Goal: Task Accomplishment & Management: Use online tool/utility

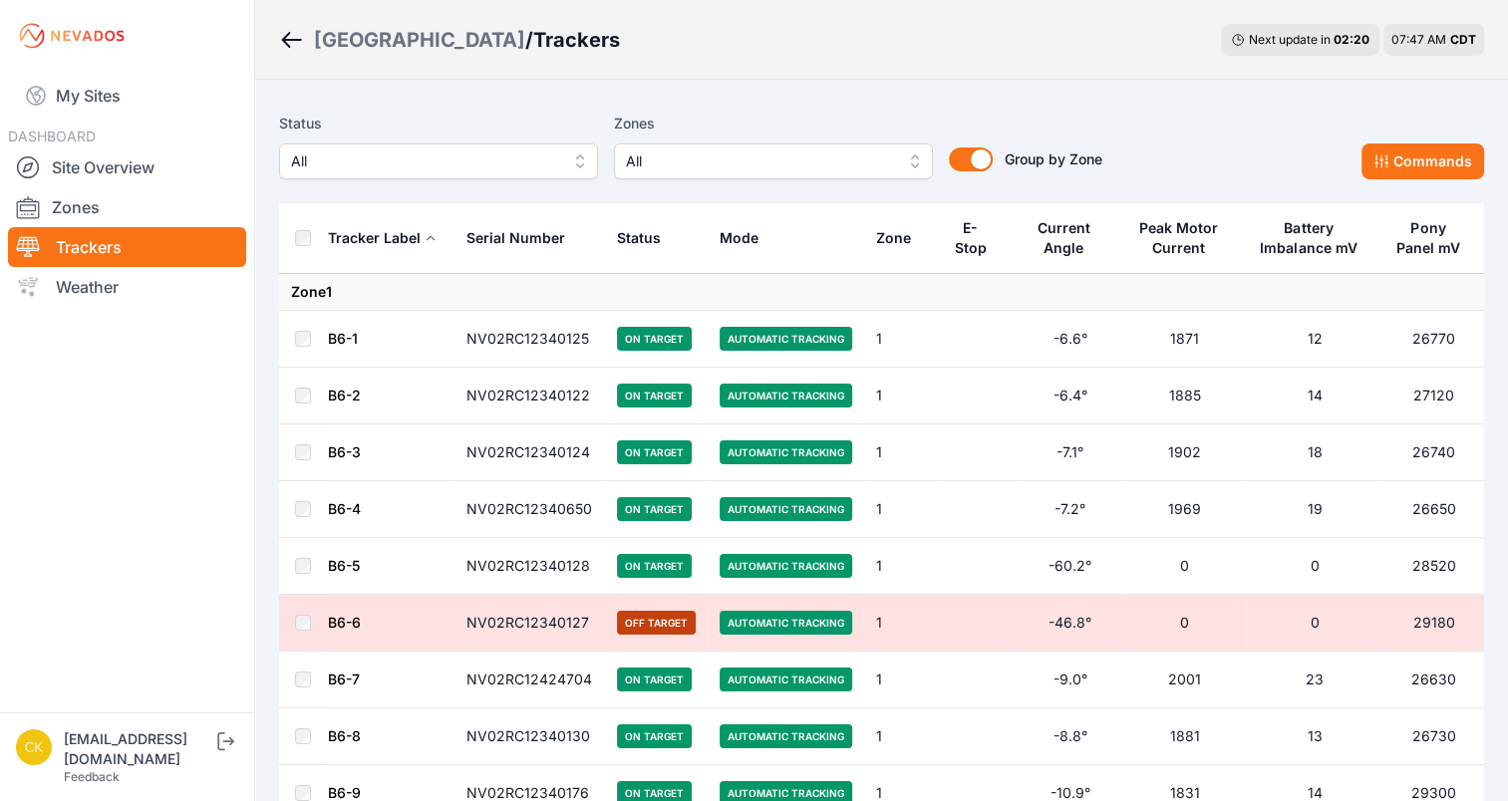
click at [788, 150] on span "All" at bounding box center [759, 161] width 267 height 24
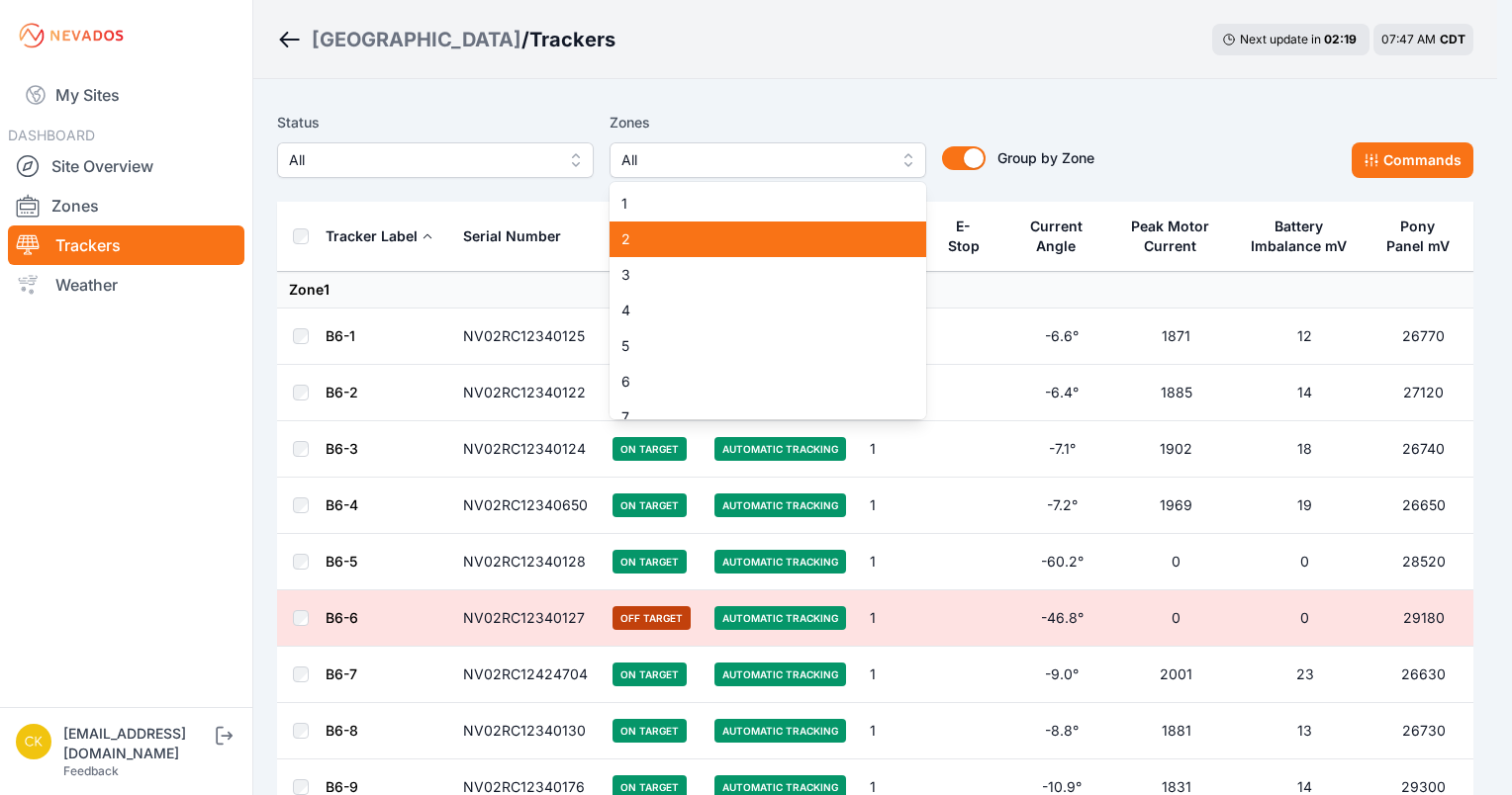
click at [737, 229] on span "2" at bounding box center [756, 239] width 269 height 20
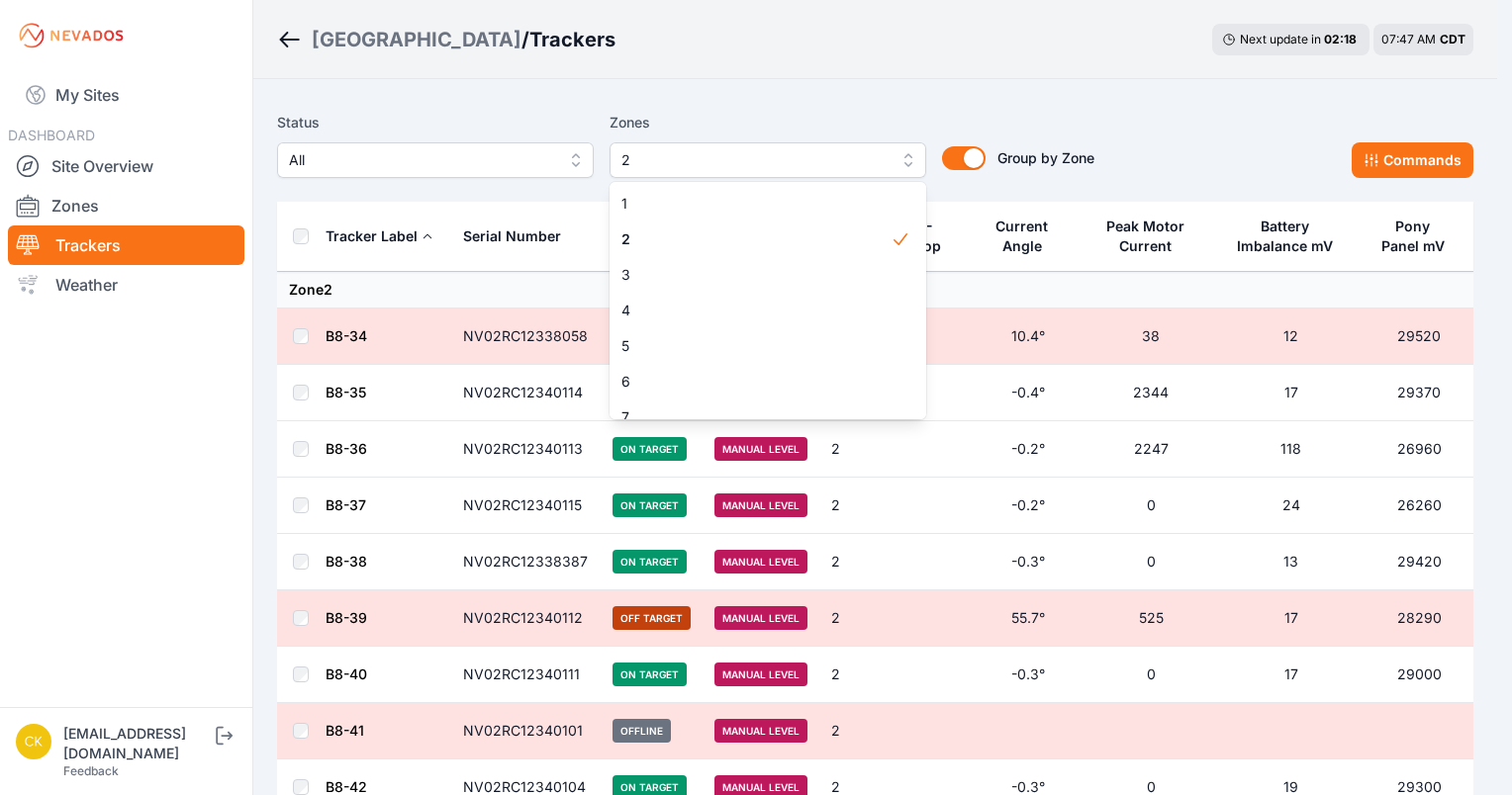
click at [484, 114] on div "Status All Zones 2 1 2 3 4 5 6 7 8 9 10 11 12 13 14 15 Group by Zone Group by Z…" at bounding box center [685, 145] width 817 height 67
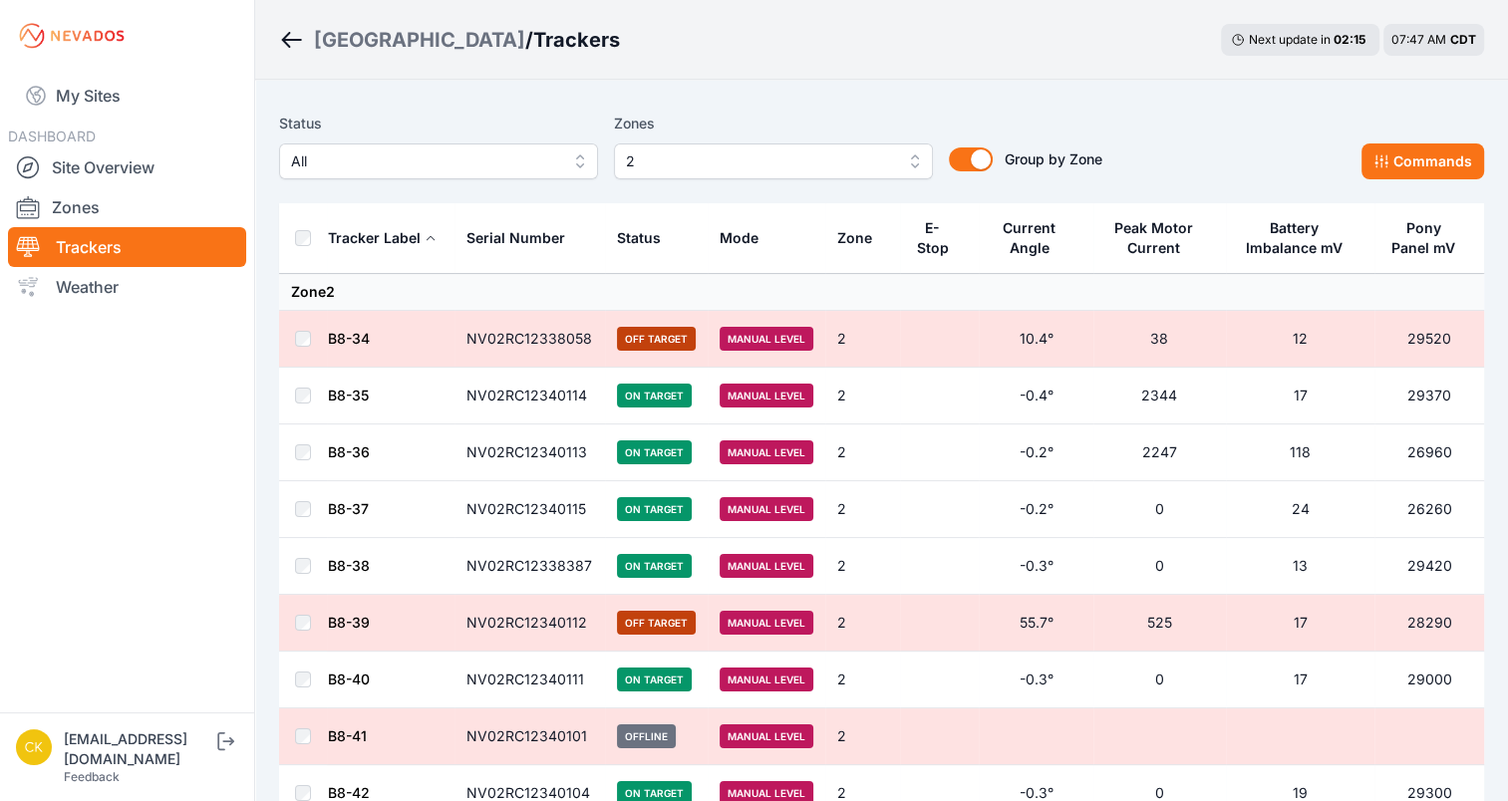
click at [708, 160] on span "2" at bounding box center [759, 161] width 267 height 24
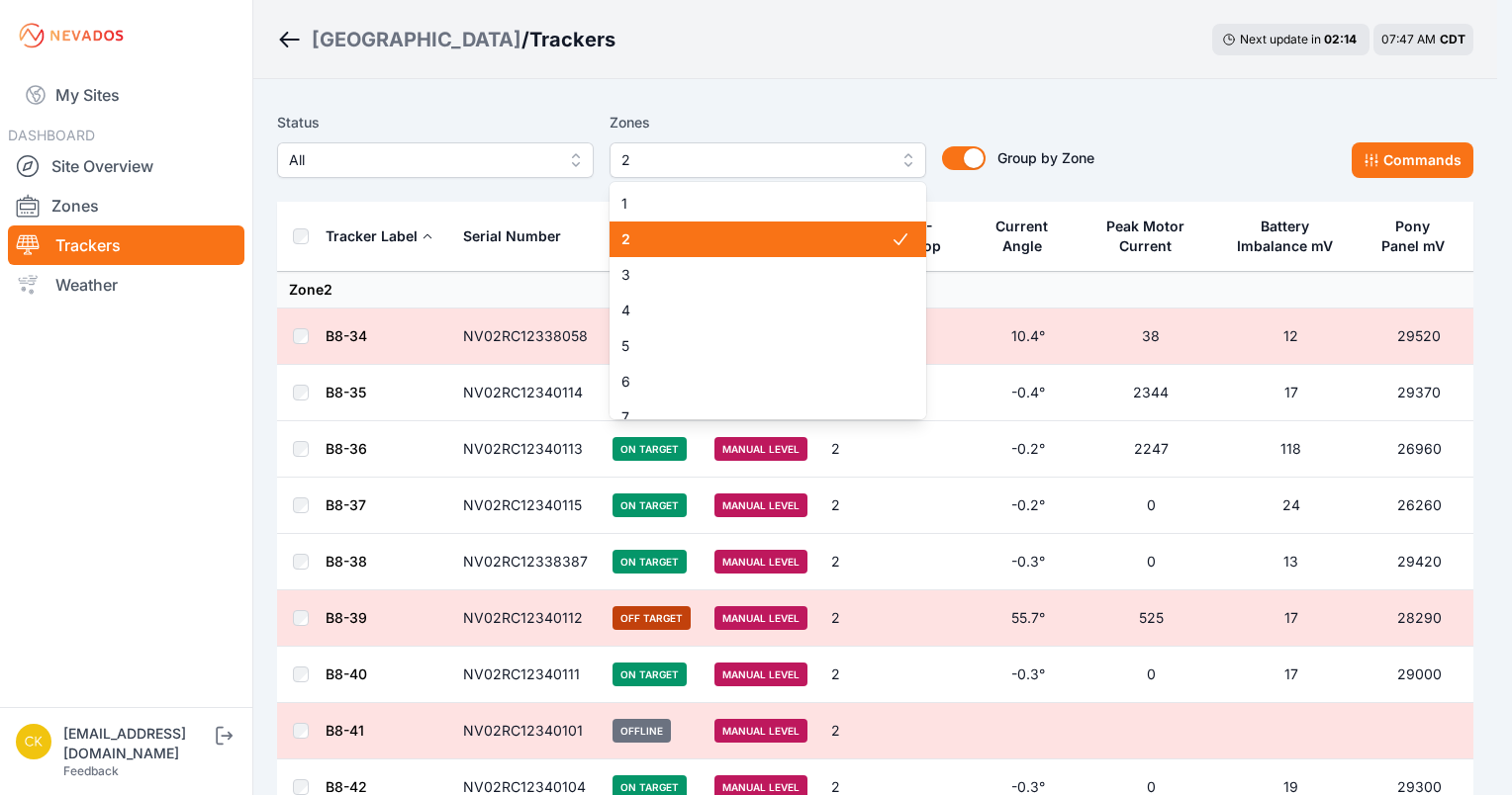
click at [700, 240] on span "2" at bounding box center [756, 239] width 269 height 20
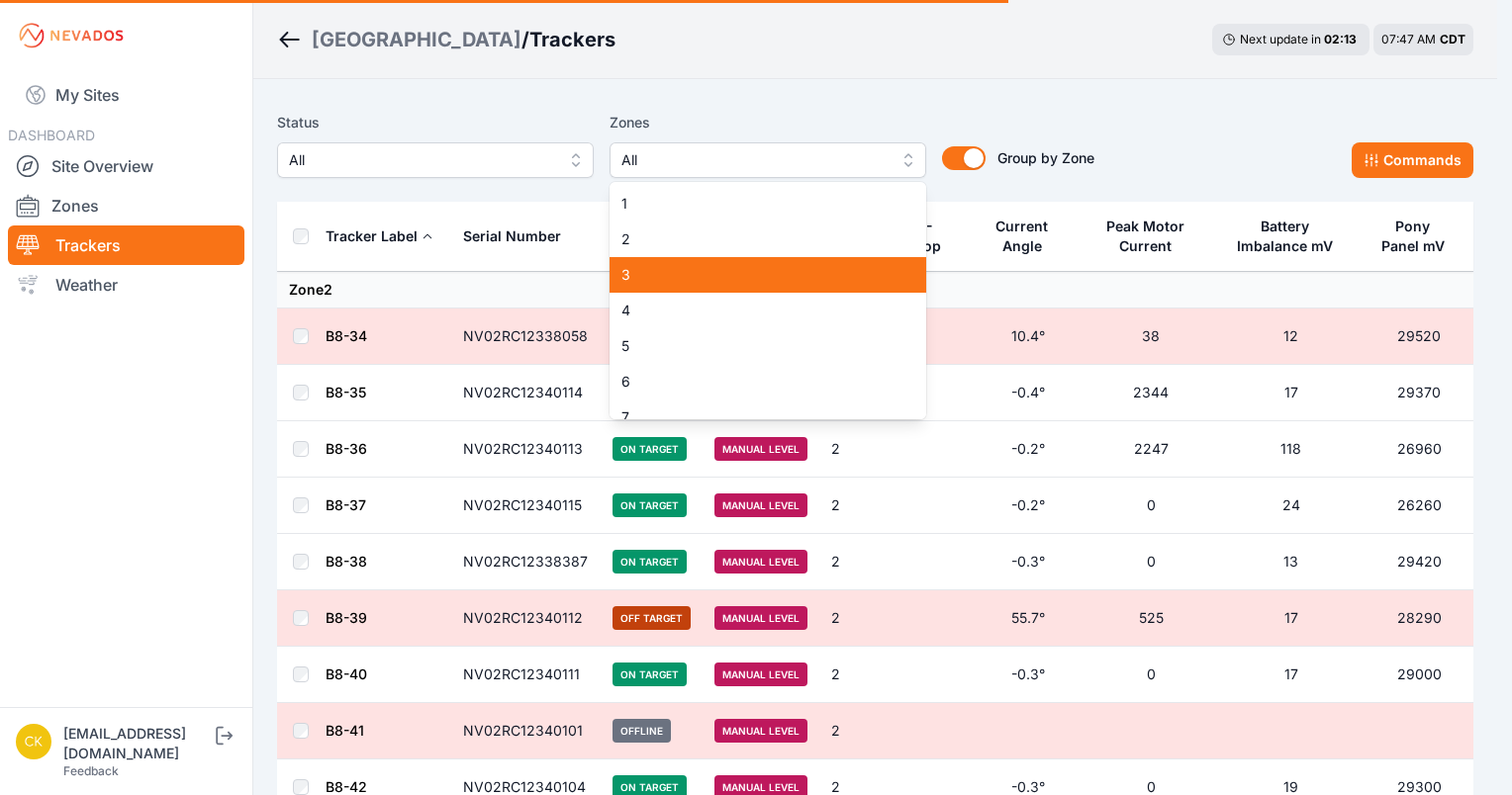
click at [694, 263] on div "3" at bounding box center [767, 275] width 317 height 36
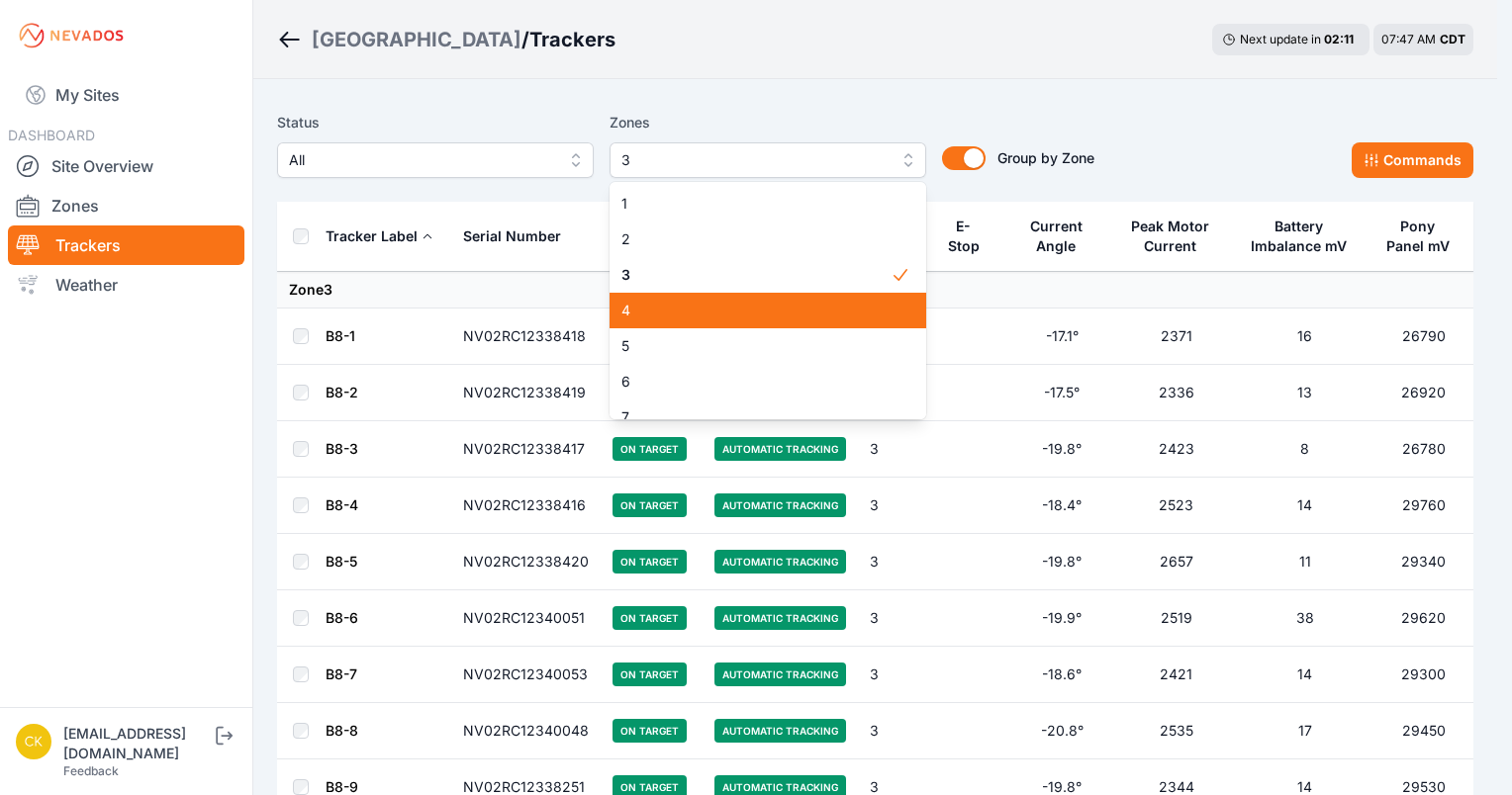
click at [698, 308] on span "4" at bounding box center [756, 311] width 269 height 20
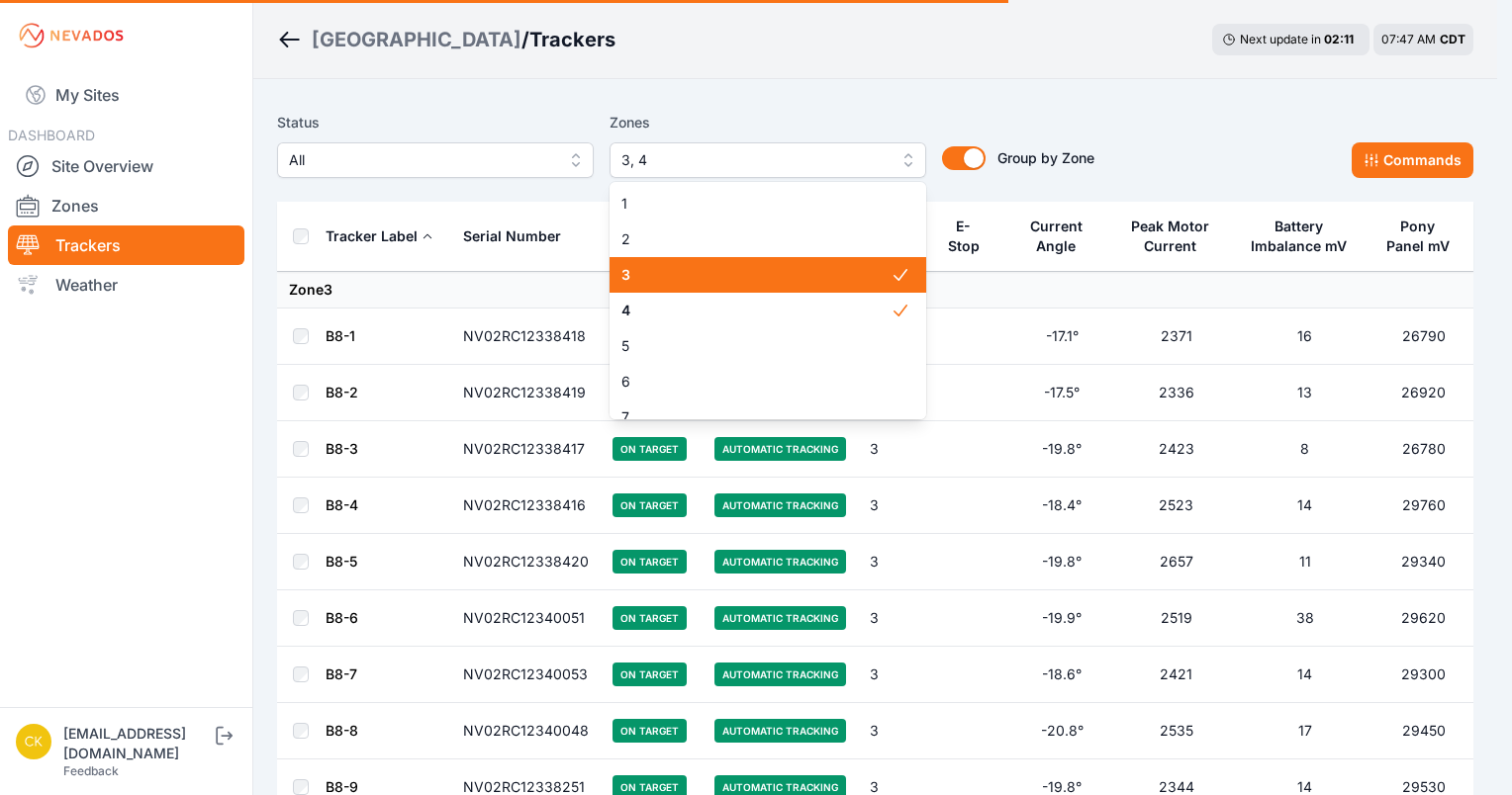
click at [700, 282] on span "3" at bounding box center [756, 275] width 269 height 20
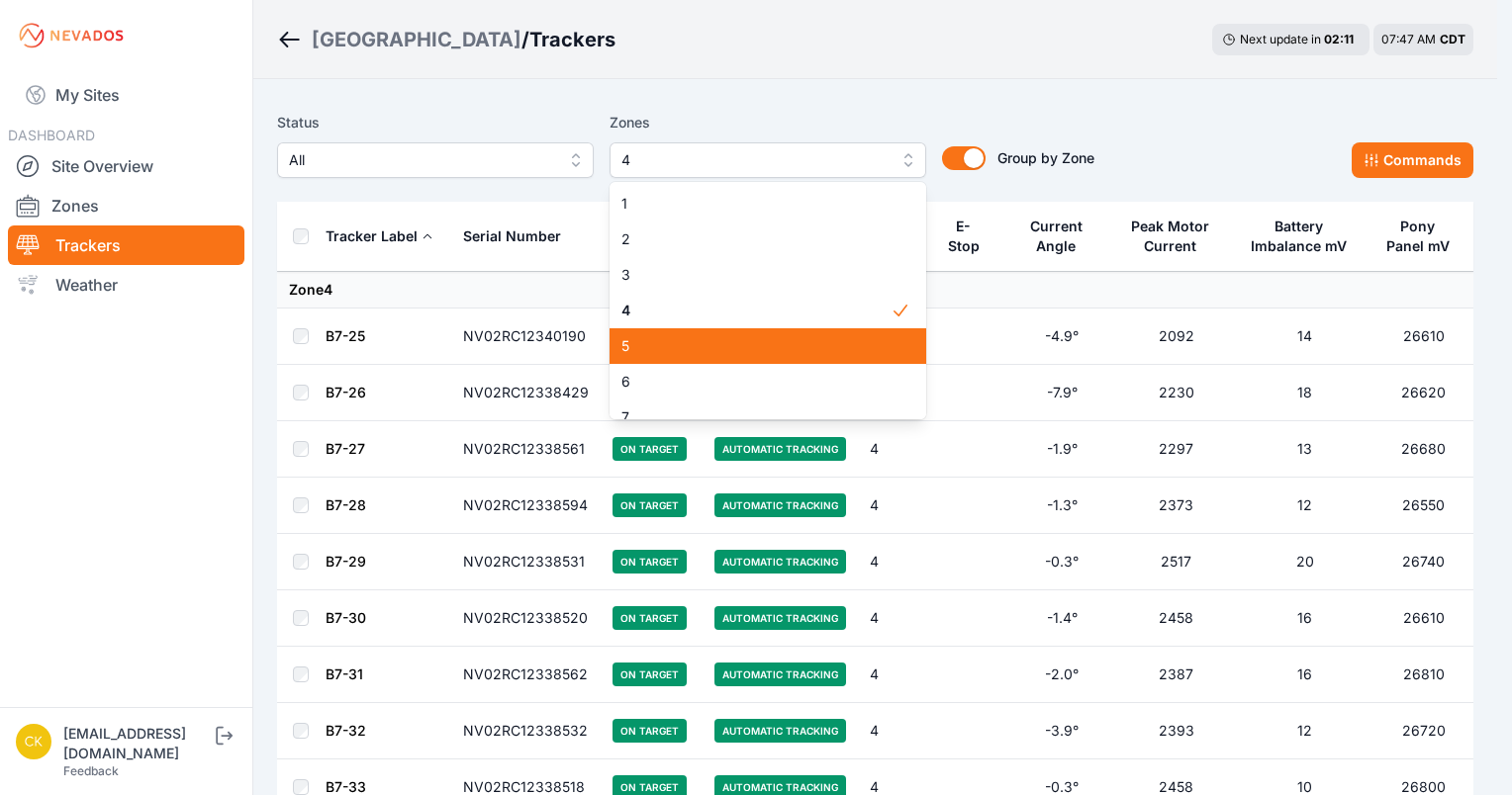
click at [685, 348] on span "5" at bounding box center [756, 346] width 269 height 20
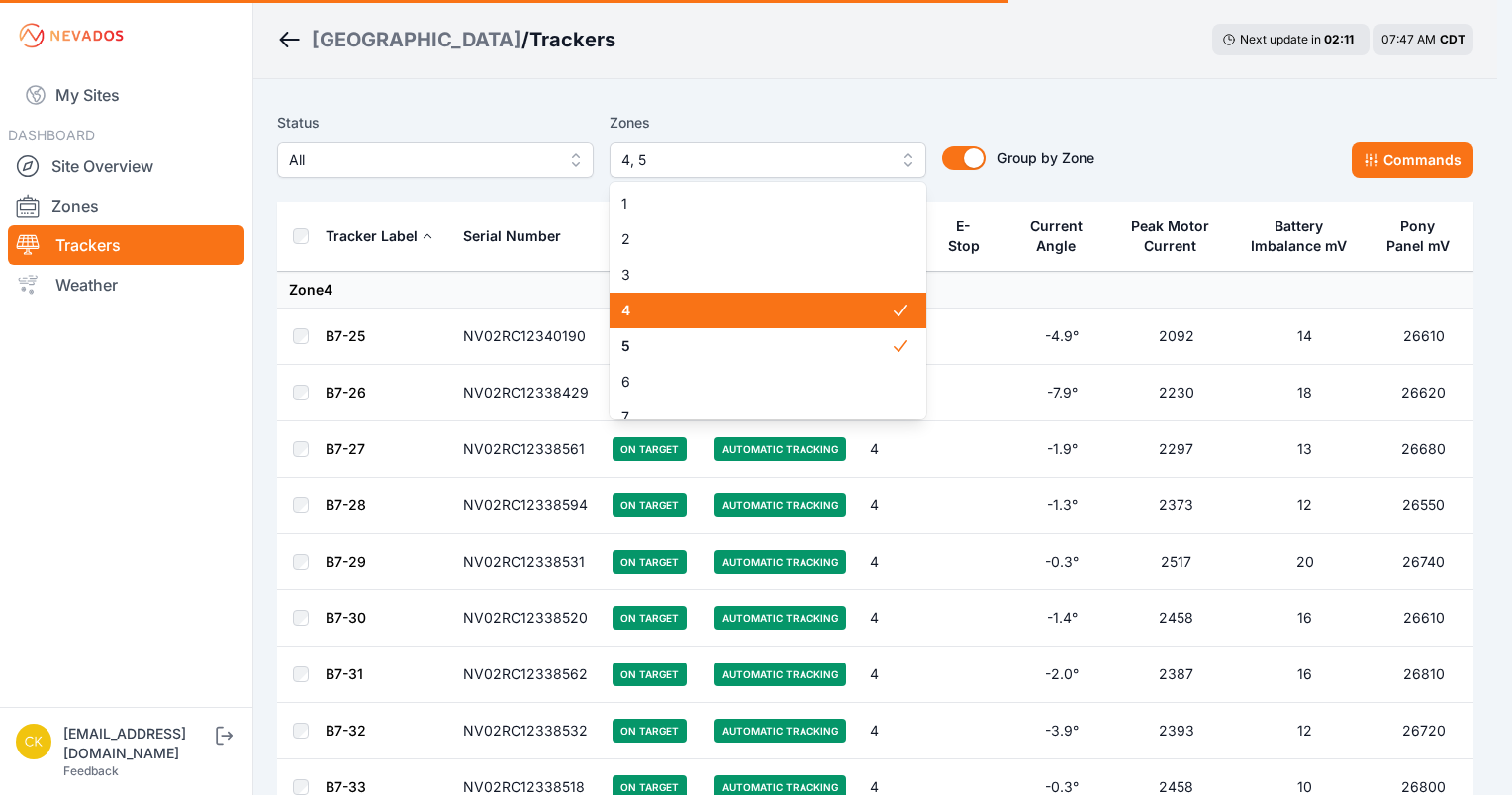
click at [697, 317] on span "4" at bounding box center [756, 311] width 269 height 20
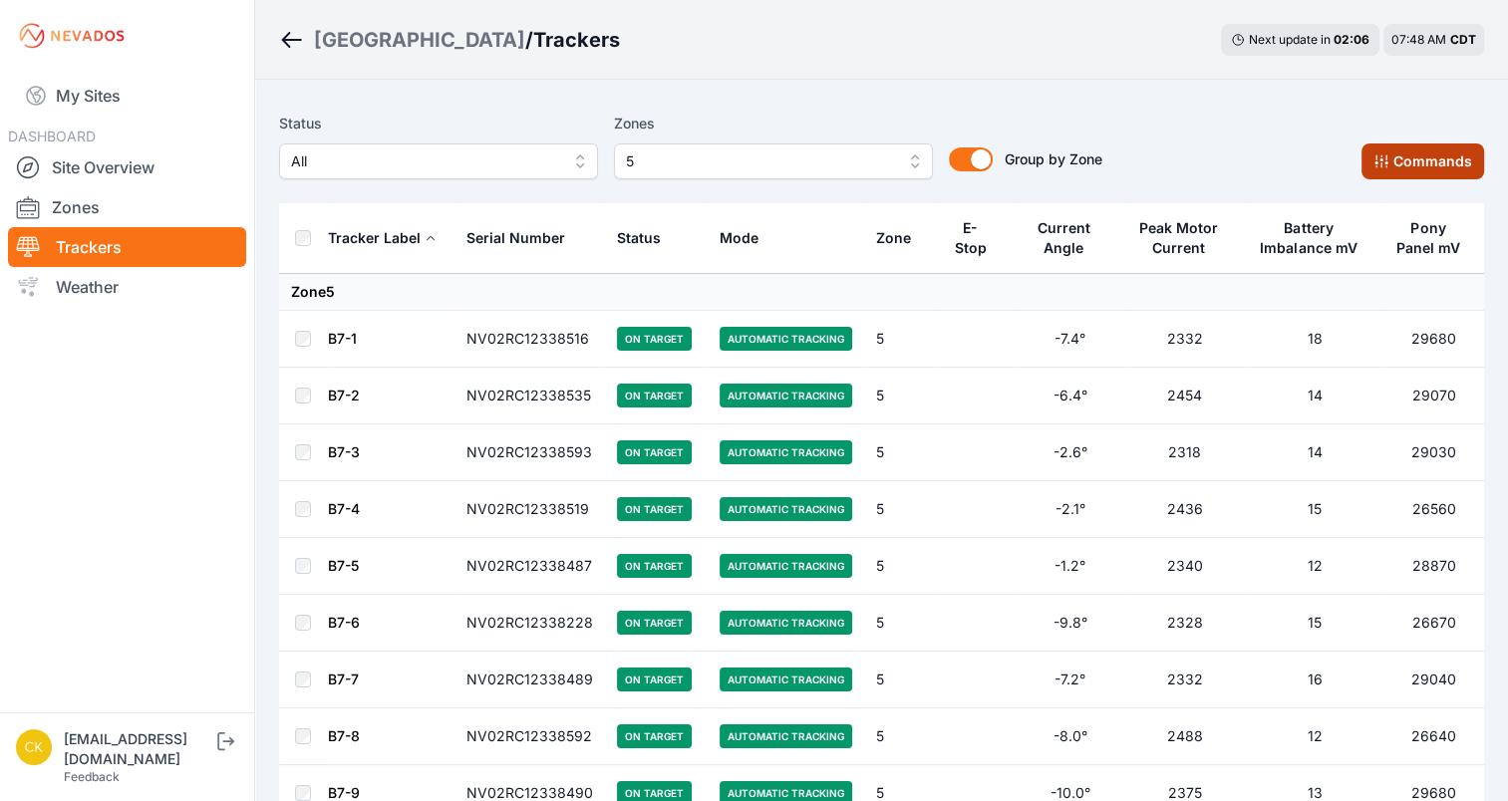
click at [1435, 159] on button "Commands" at bounding box center [1422, 162] width 123 height 36
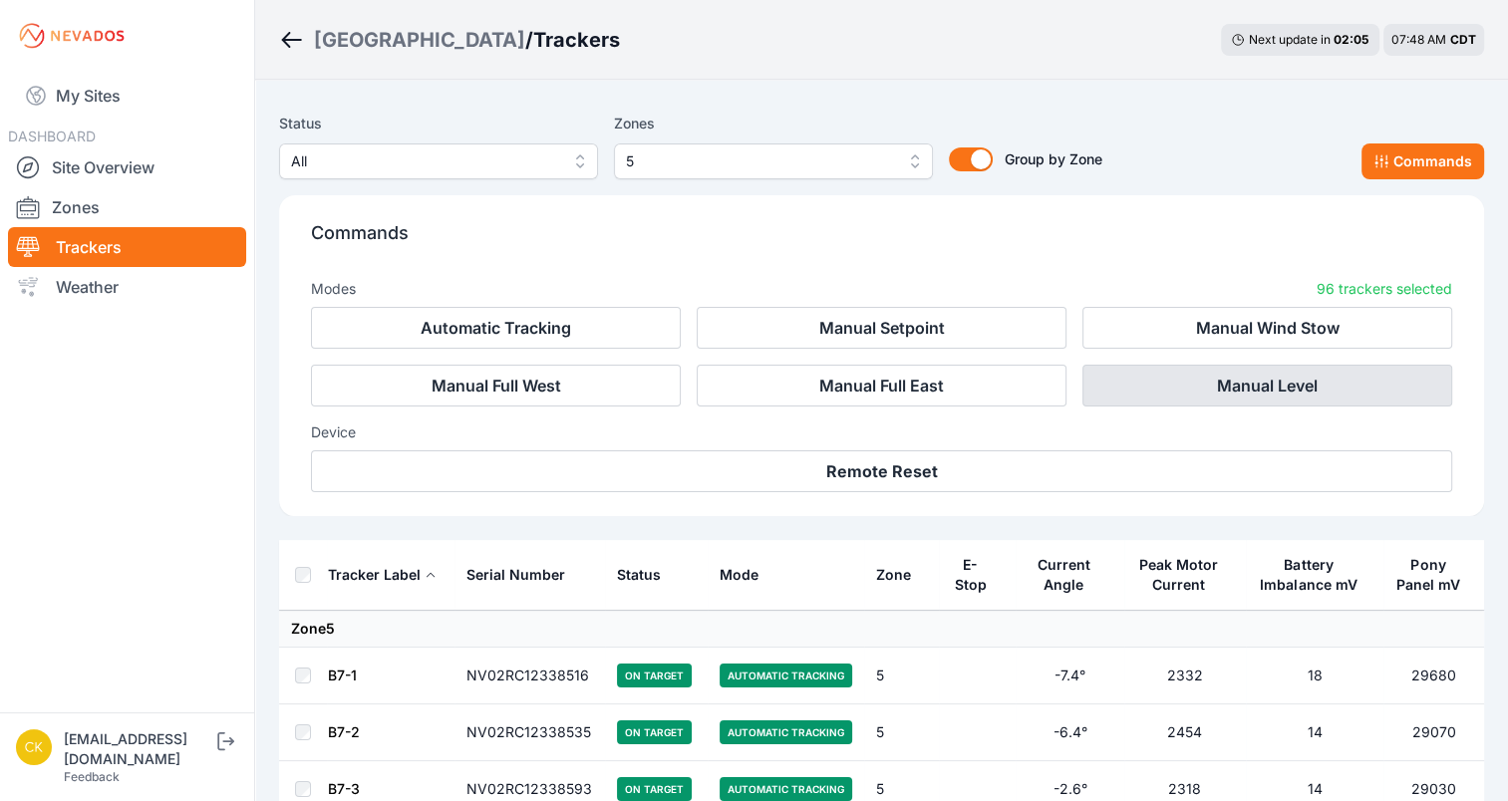
click at [1280, 379] on button "Manual Level" at bounding box center [1267, 386] width 370 height 42
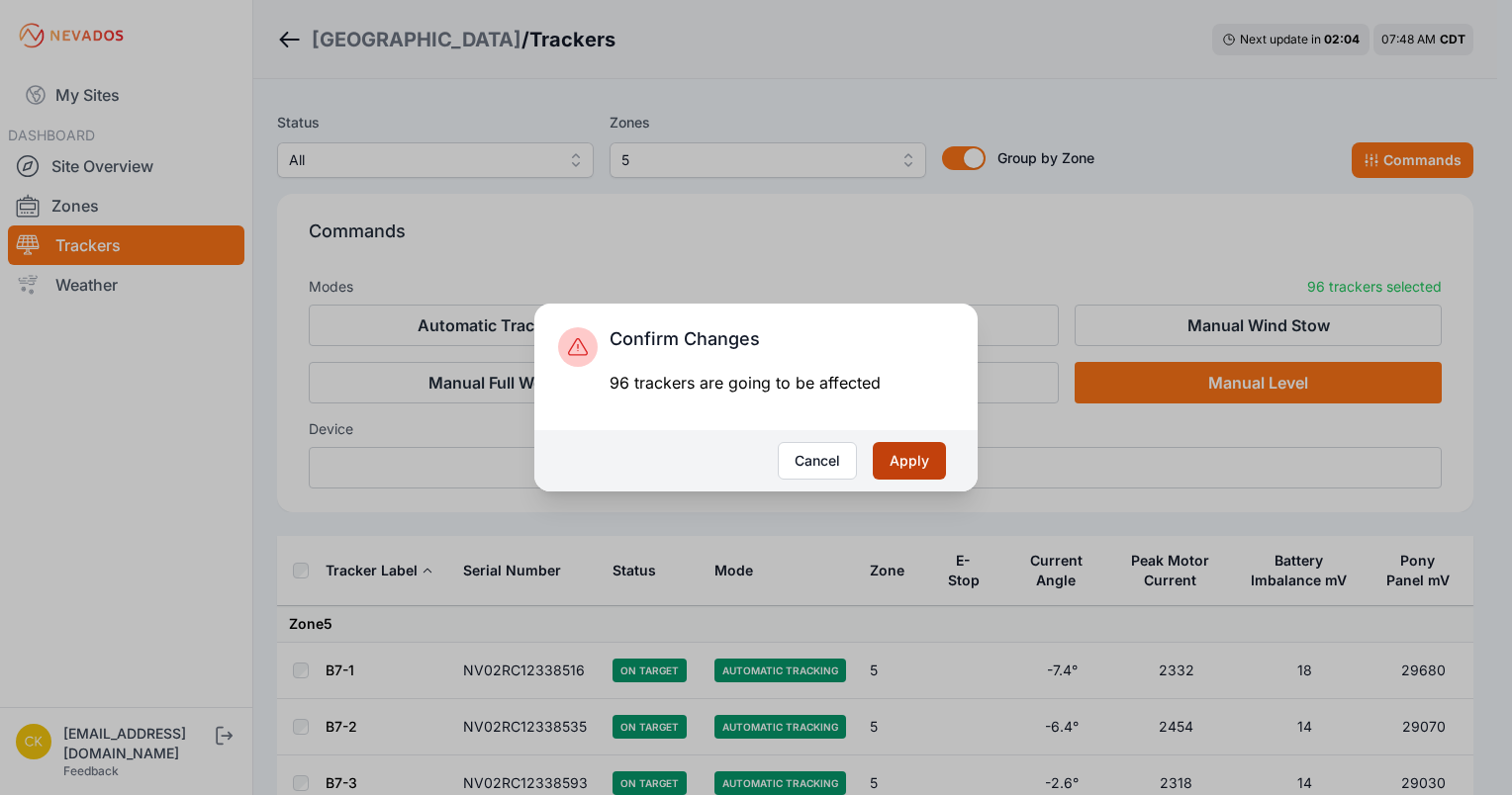
click at [921, 457] on button "Apply" at bounding box center [909, 461] width 73 height 38
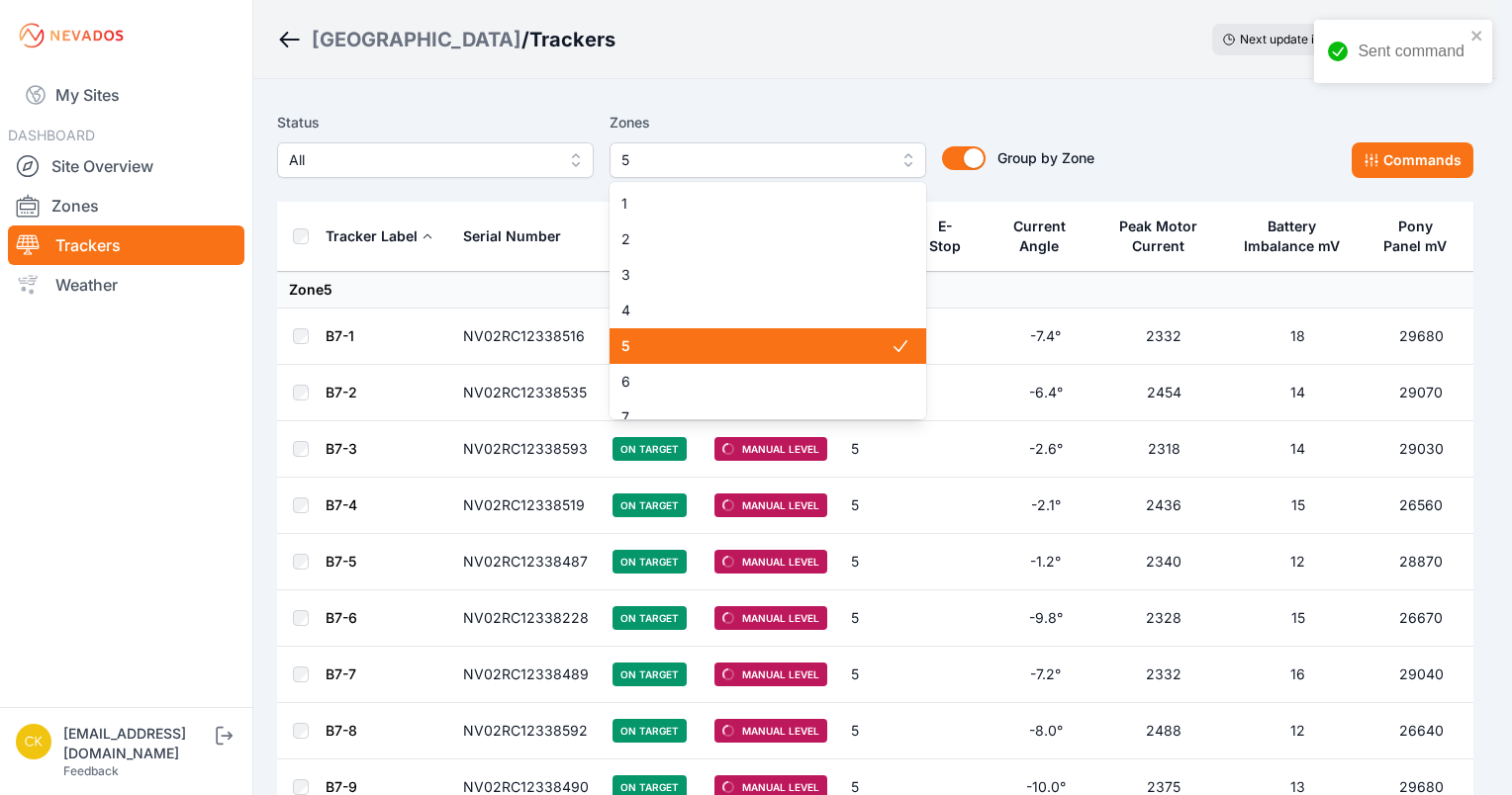
click at [768, 356] on span "5" at bounding box center [756, 346] width 269 height 20
click at [759, 378] on span "6" at bounding box center [756, 382] width 269 height 20
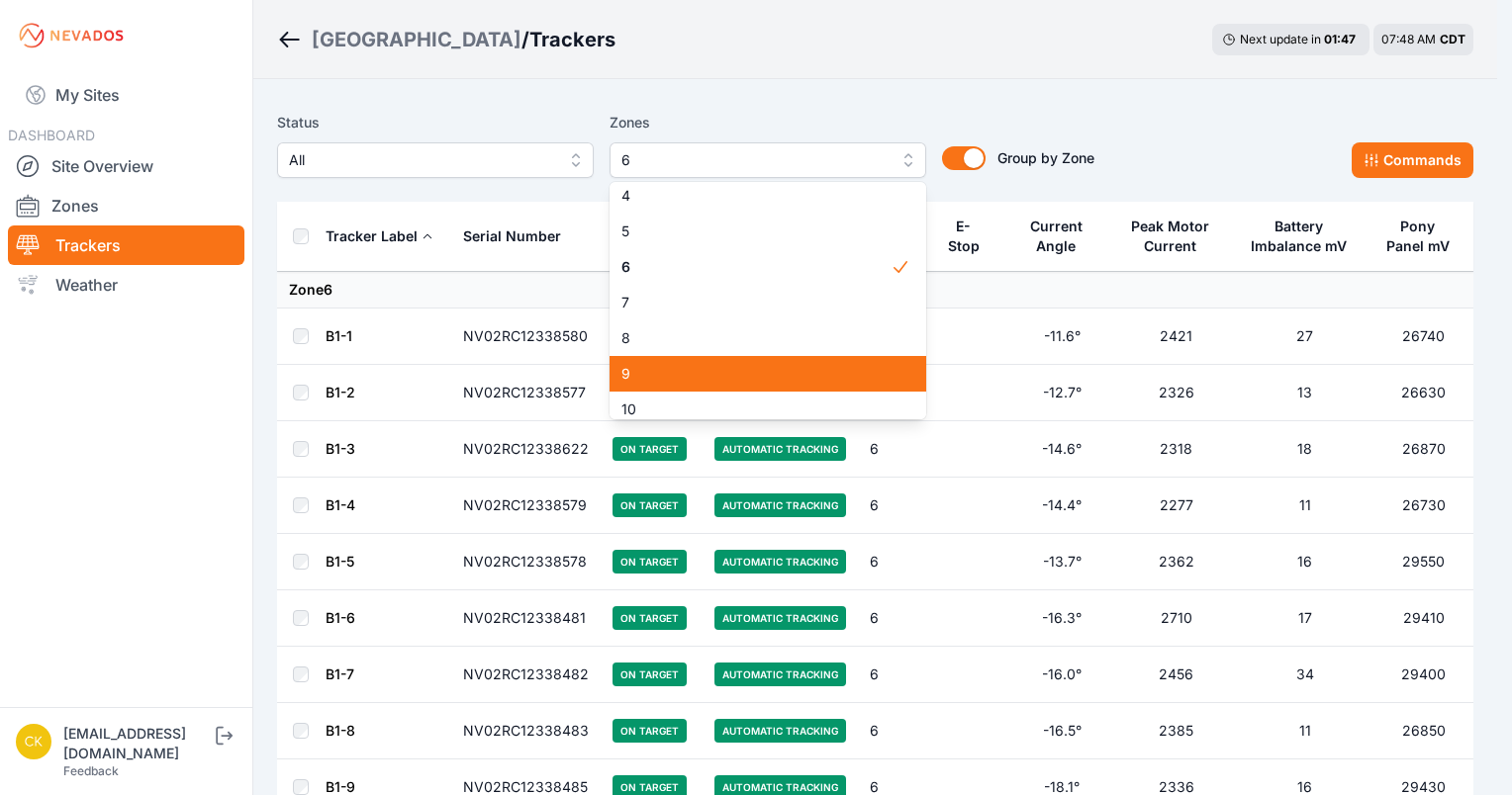
scroll to position [114, 0]
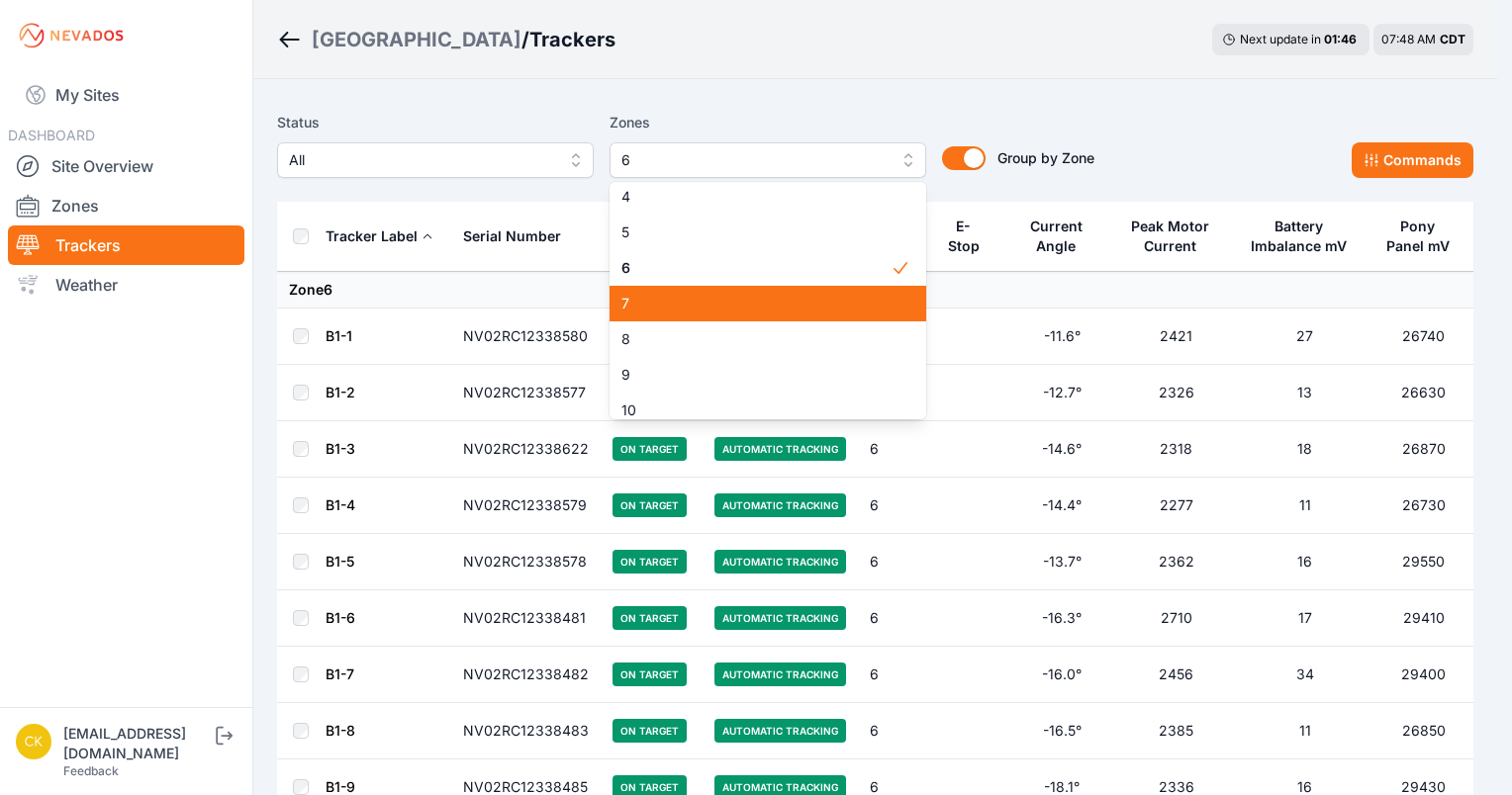
click at [754, 289] on div "7" at bounding box center [767, 304] width 317 height 36
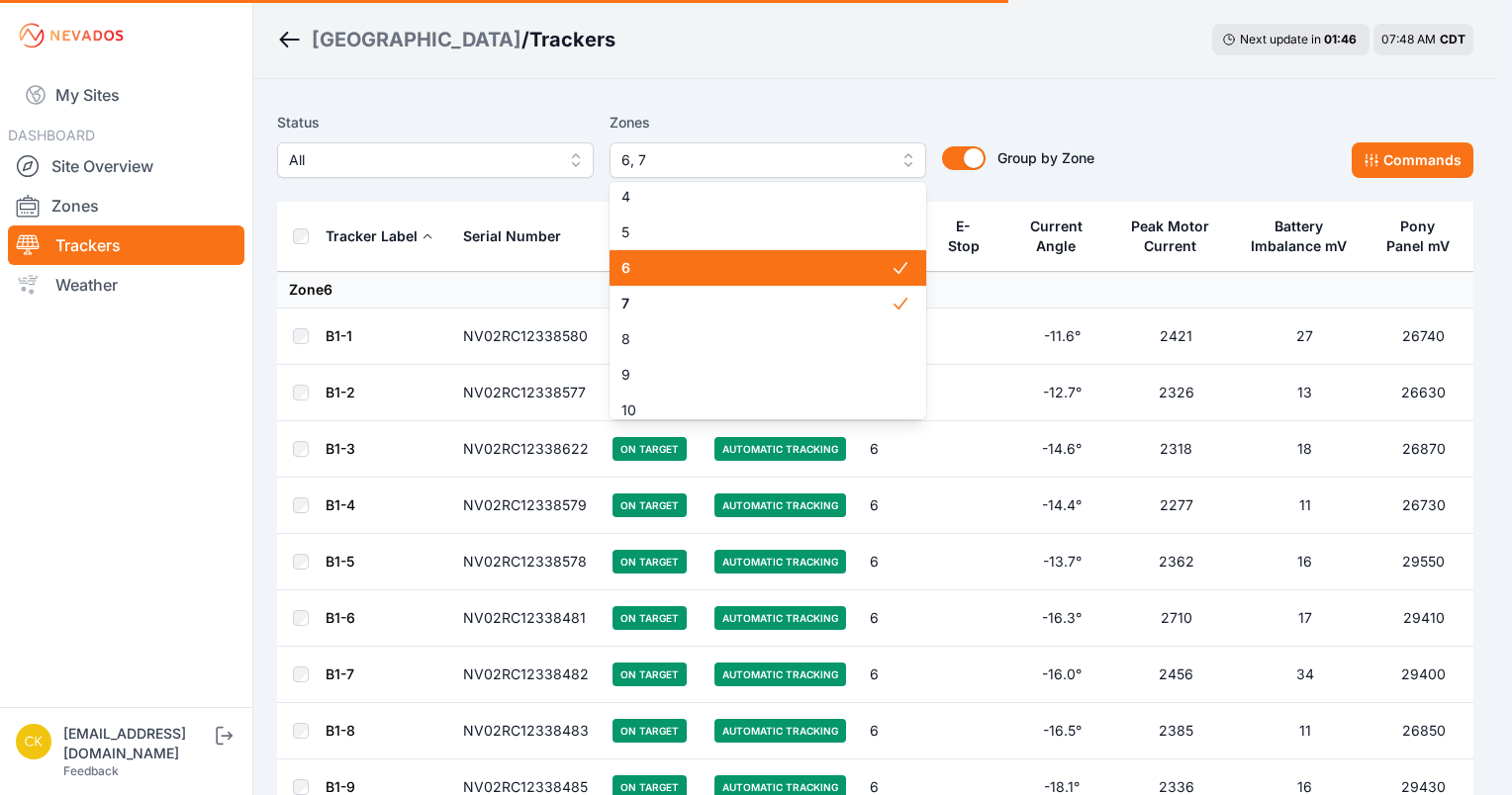
click at [757, 261] on span "6" at bounding box center [756, 268] width 269 height 20
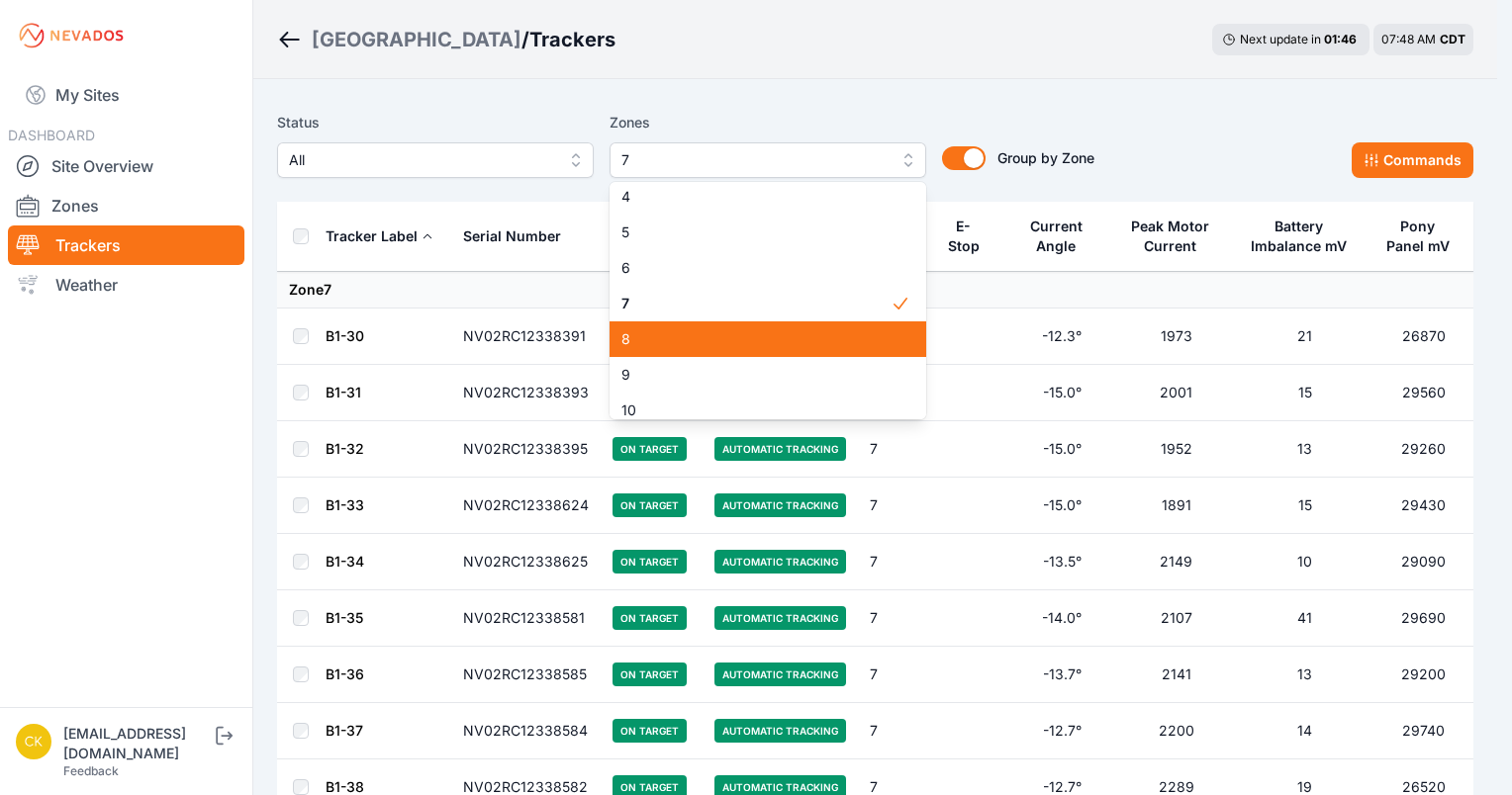
click at [736, 338] on span "8" at bounding box center [756, 339] width 269 height 20
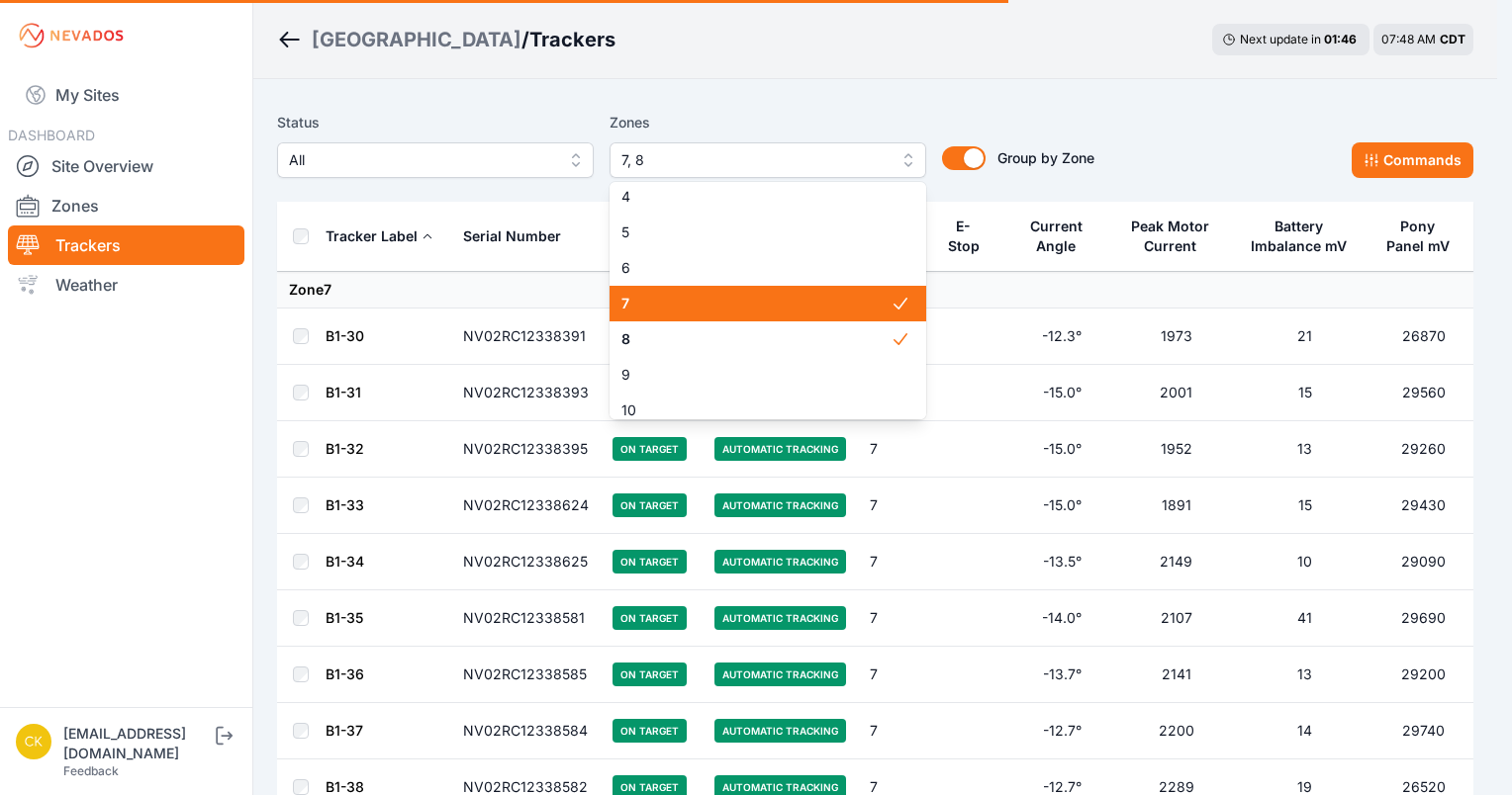
click at [744, 312] on span "7" at bounding box center [756, 304] width 269 height 20
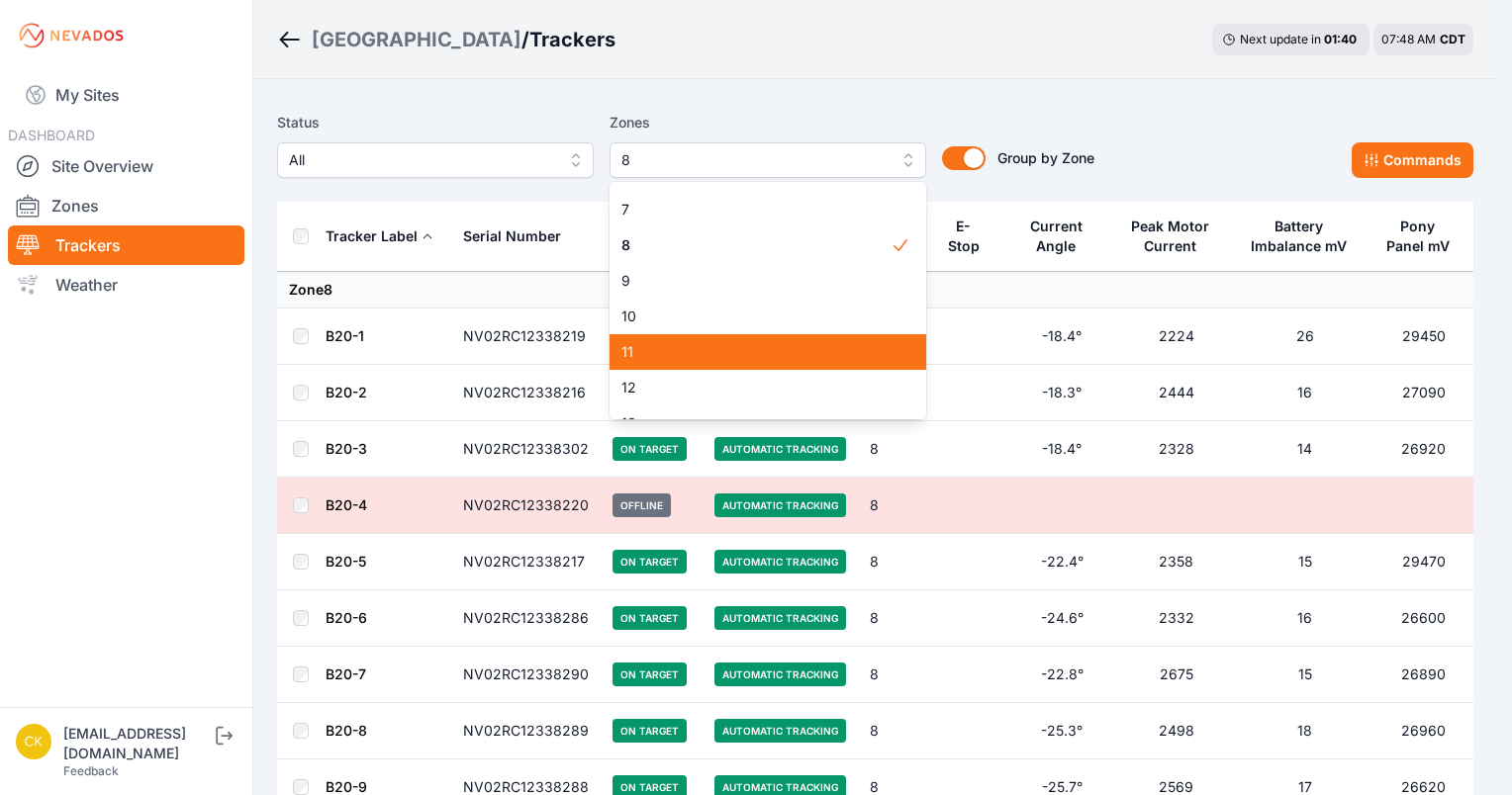
scroll to position [208, 0]
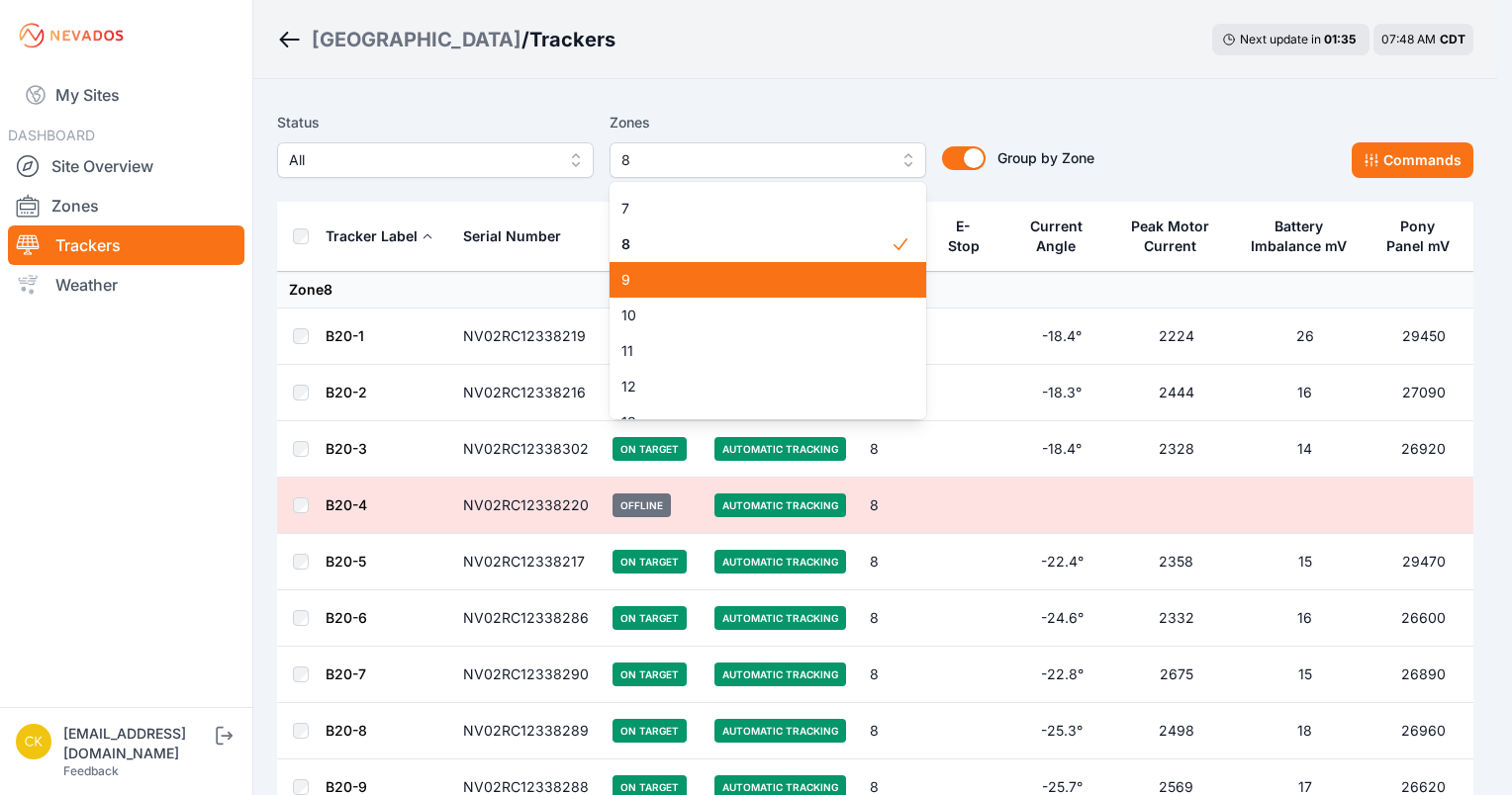
click at [766, 292] on div "9" at bounding box center [767, 280] width 317 height 36
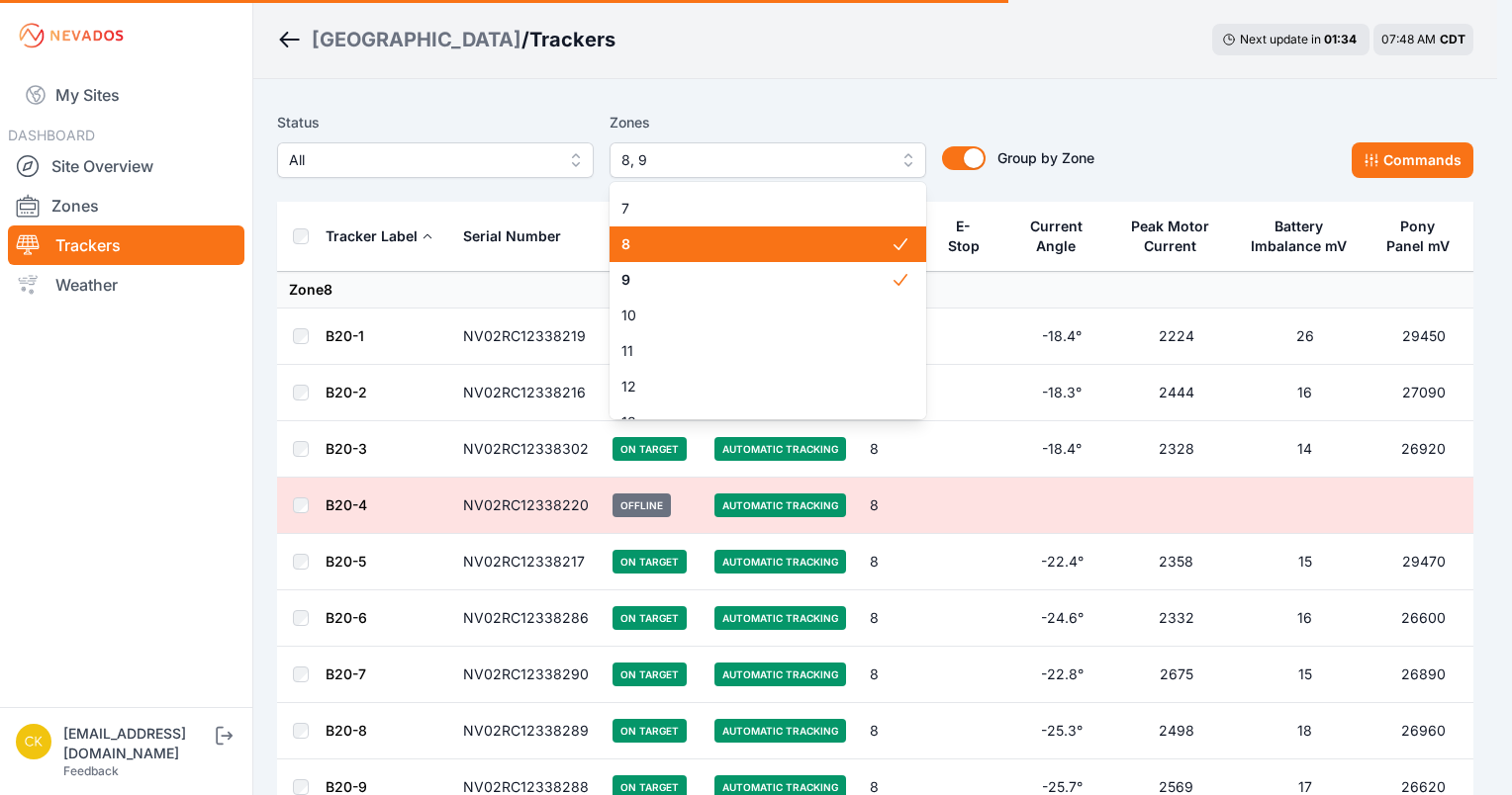
click at [772, 244] on span "8" at bounding box center [756, 244] width 269 height 20
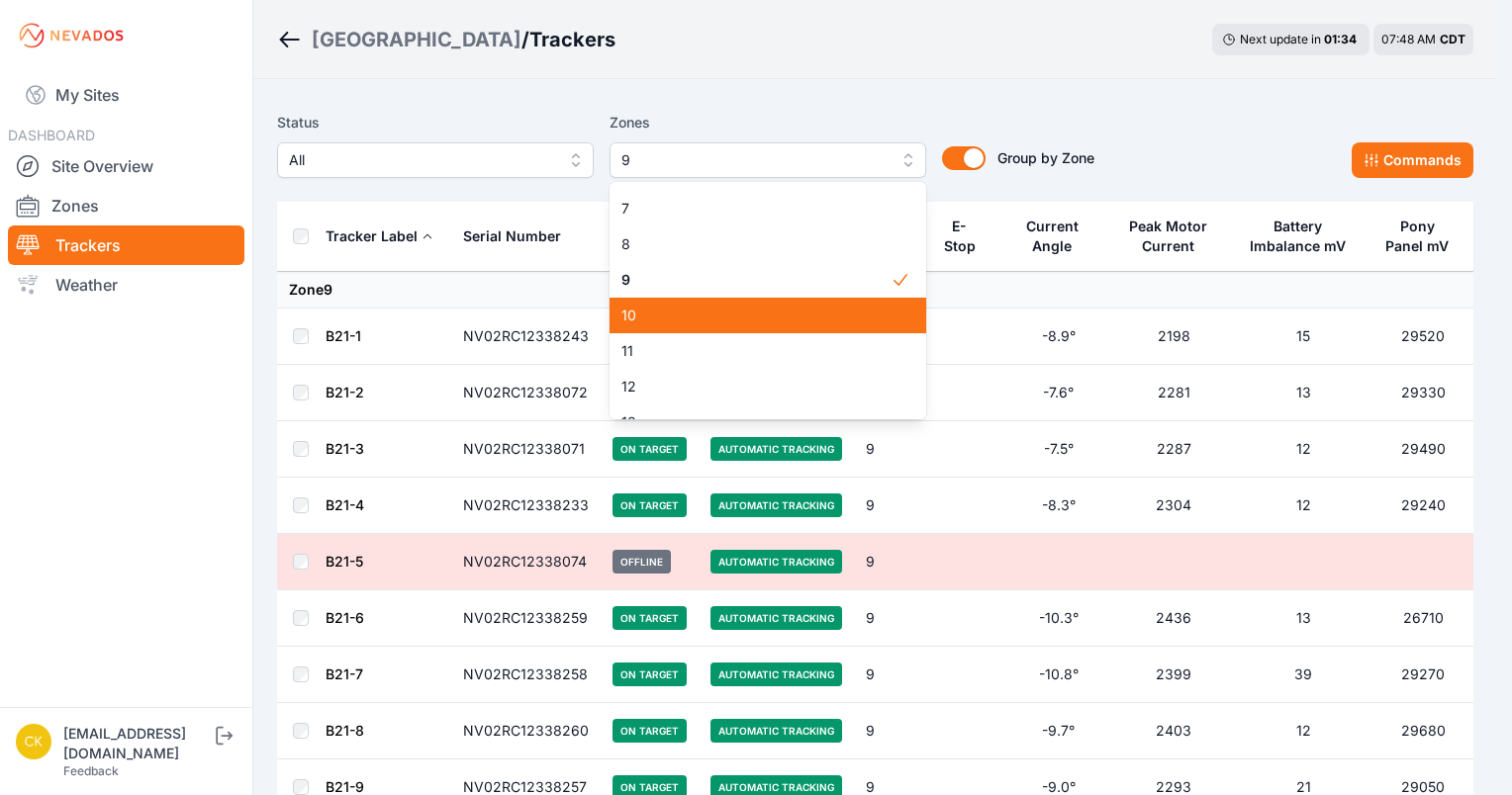
click at [752, 306] on span "10" at bounding box center [756, 316] width 269 height 20
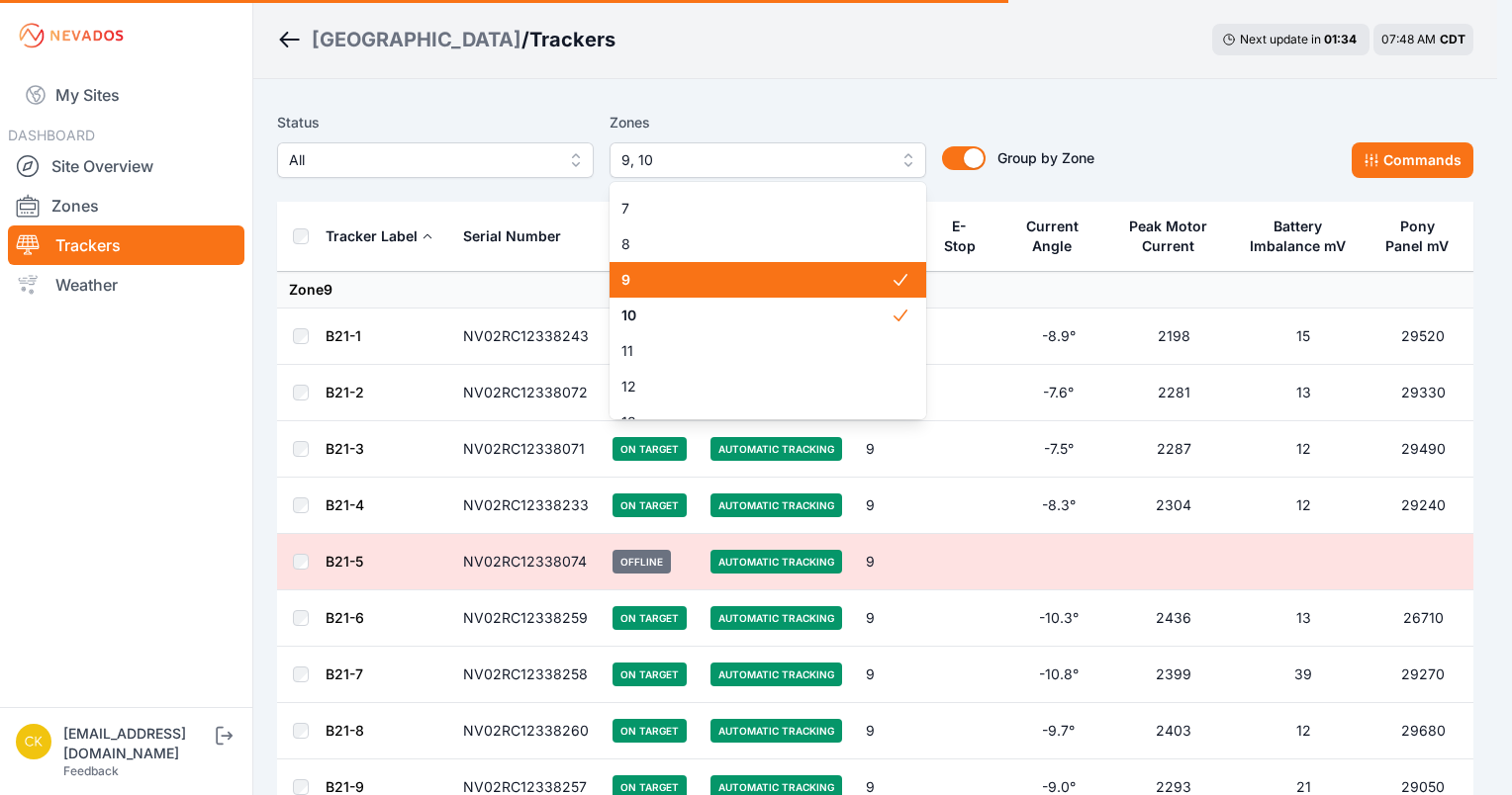
click at [756, 293] on div "9" at bounding box center [767, 280] width 317 height 36
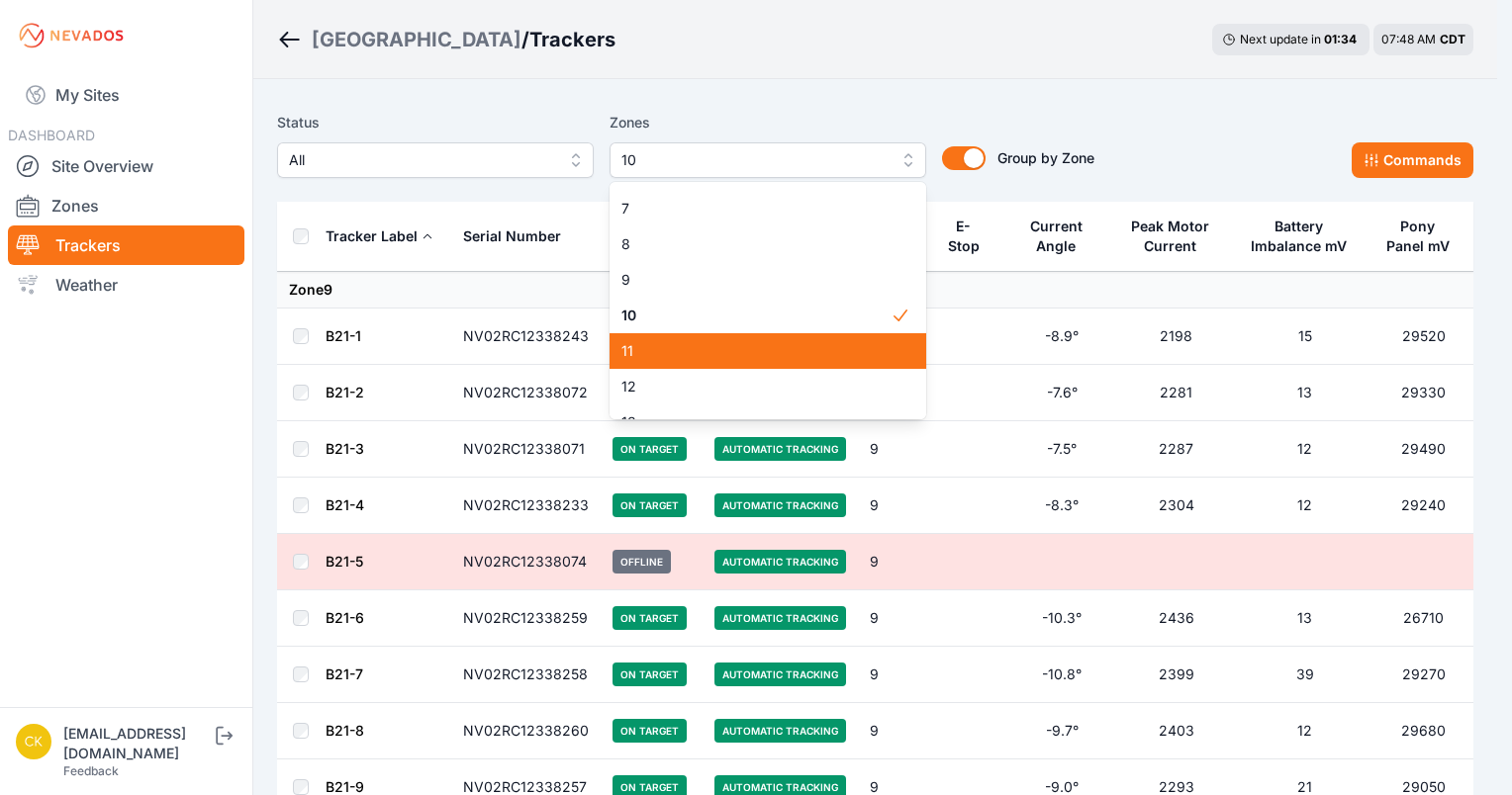
click at [746, 357] on span "11" at bounding box center [756, 351] width 269 height 20
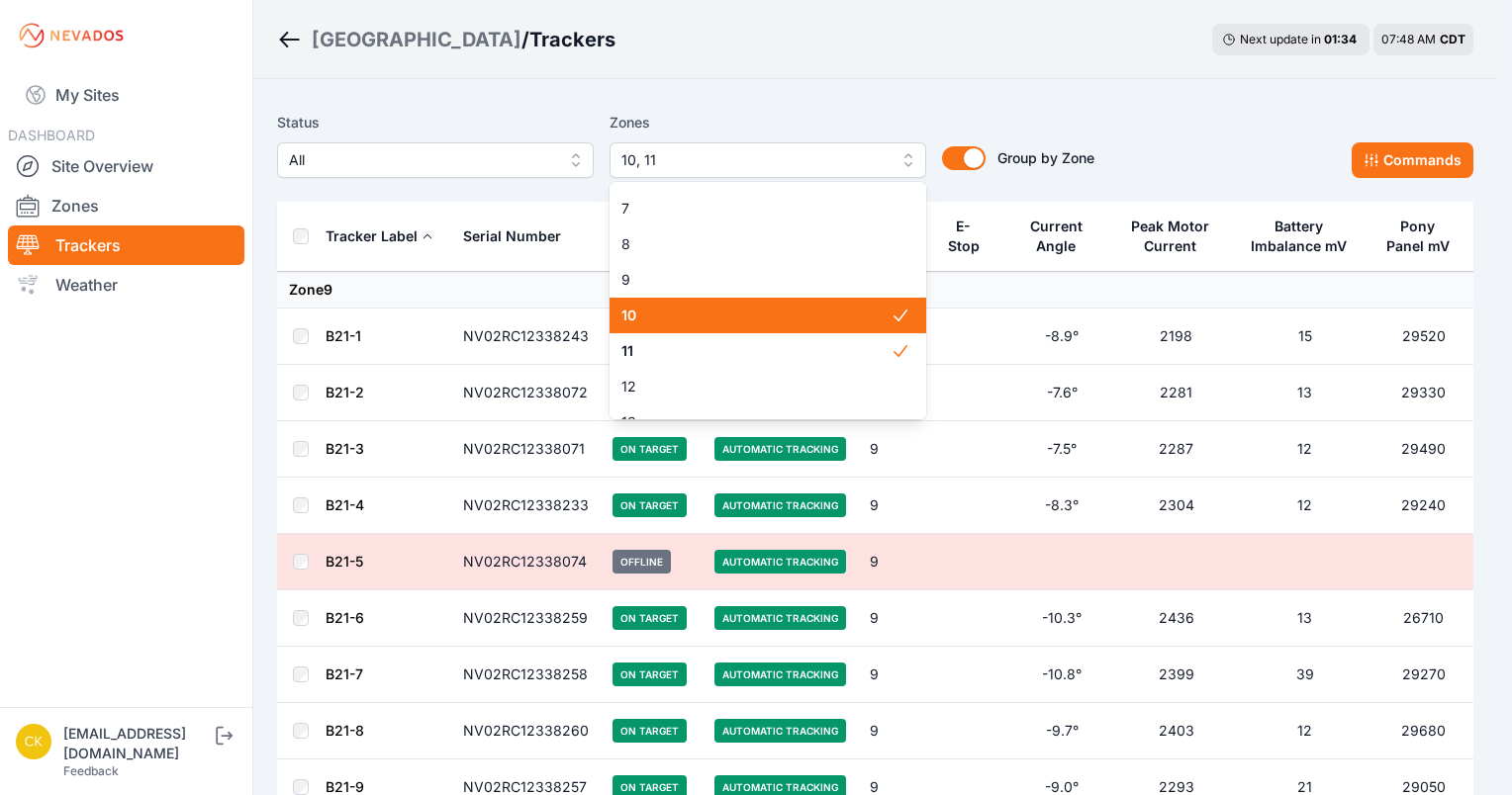
click at [763, 309] on span "10" at bounding box center [756, 316] width 269 height 20
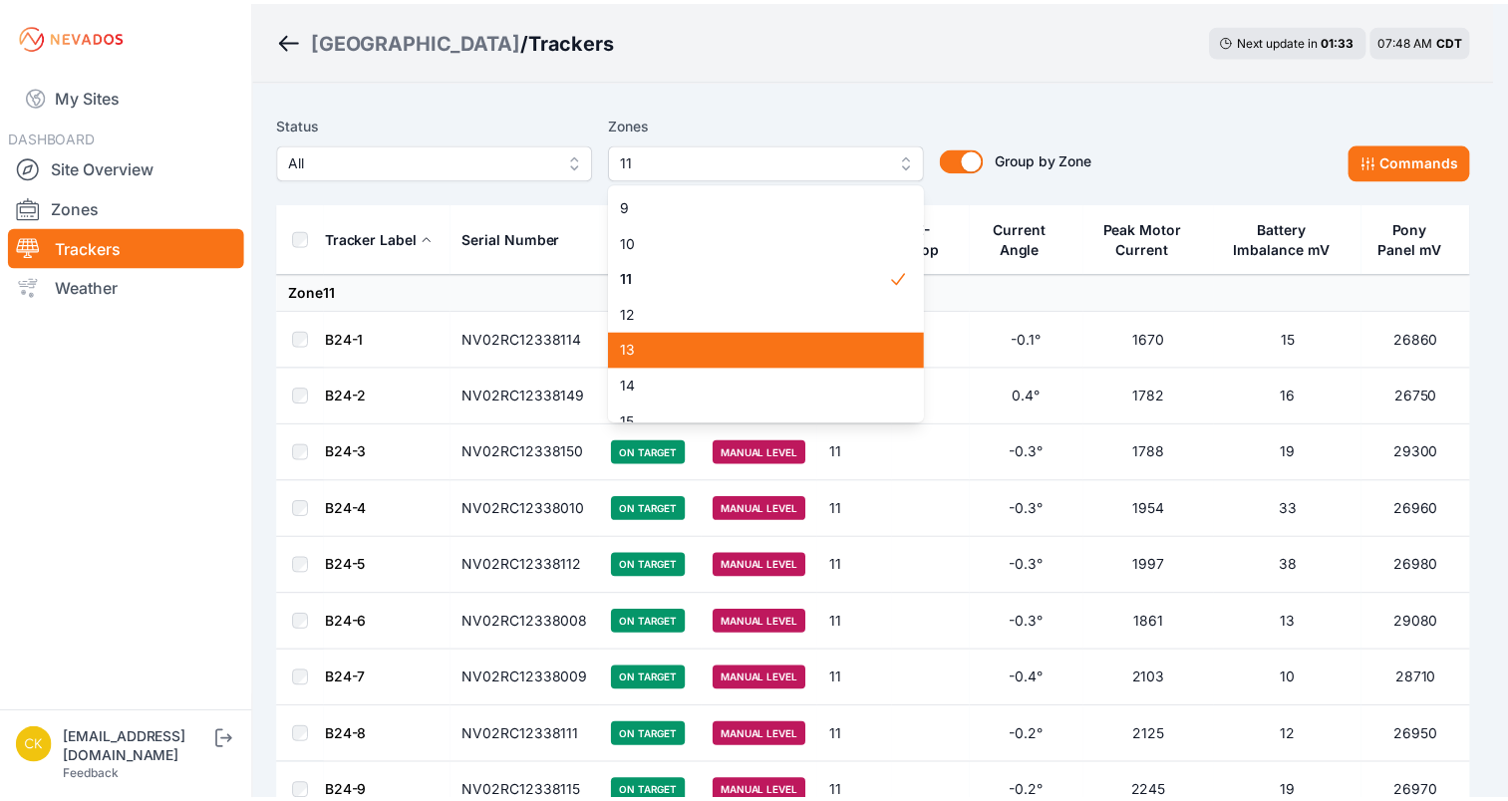
scroll to position [287, 0]
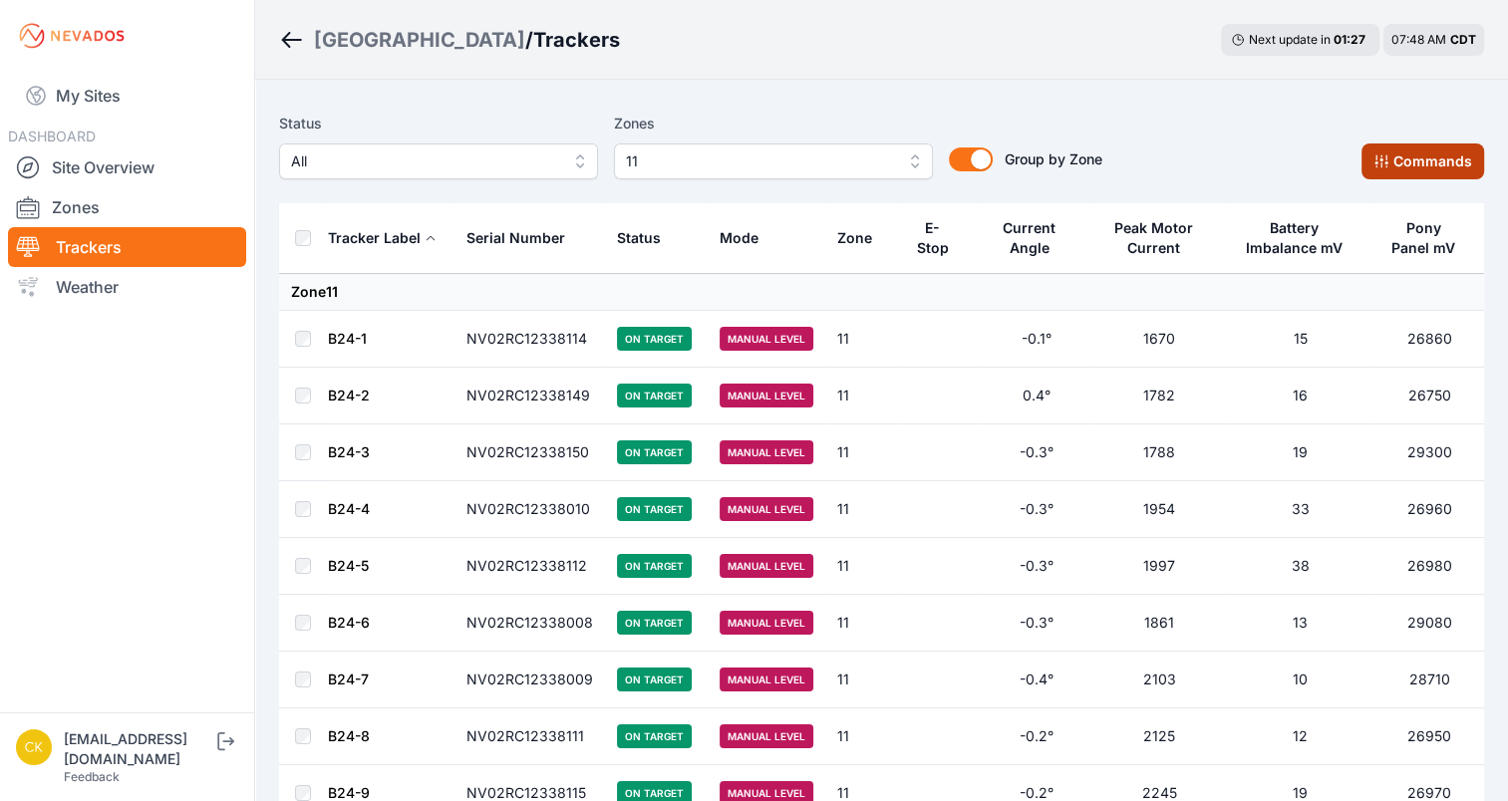
click at [1380, 170] on button "Commands" at bounding box center [1422, 162] width 123 height 36
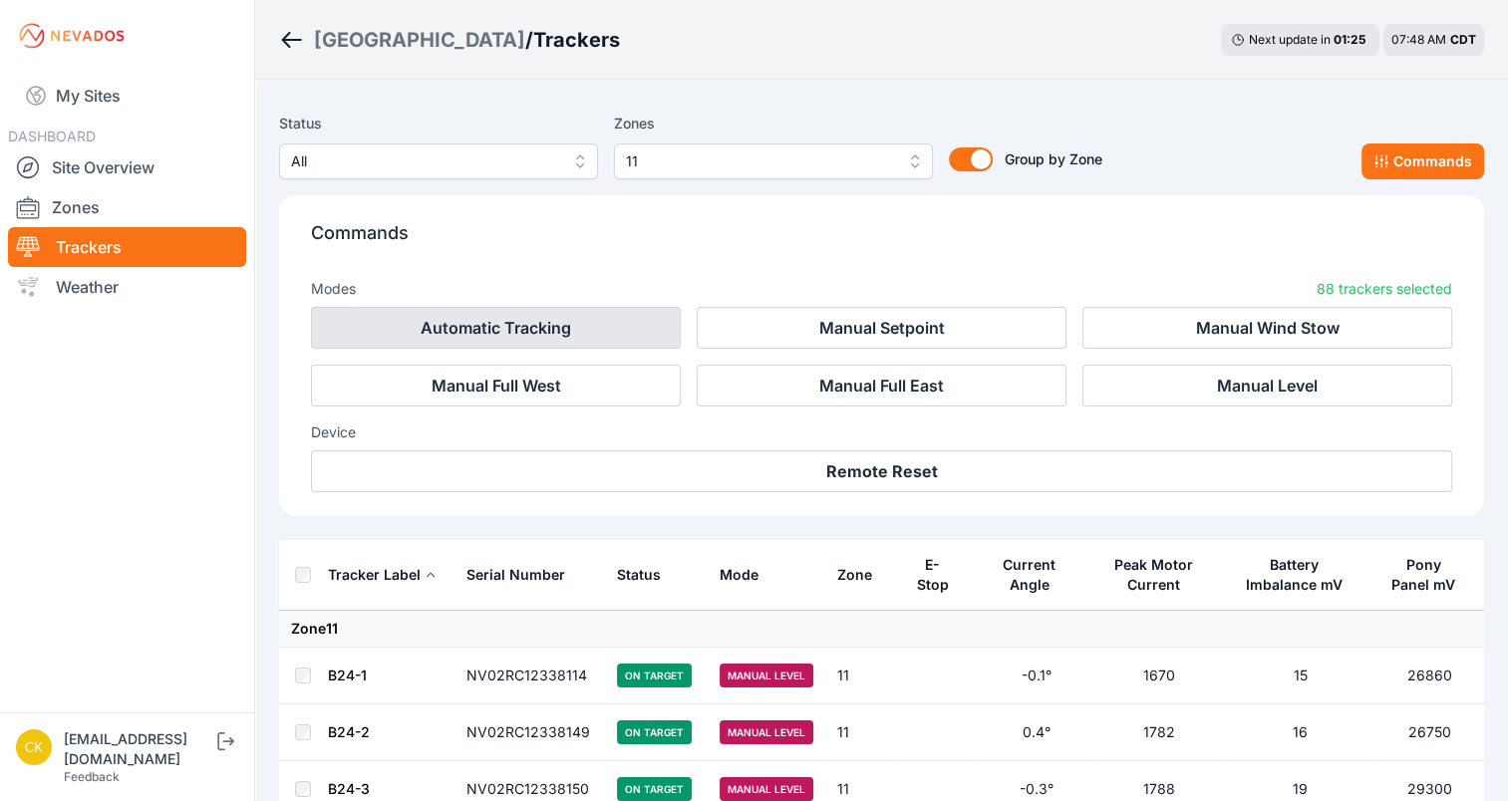
click at [562, 328] on button "Automatic Tracking" at bounding box center [496, 328] width 370 height 42
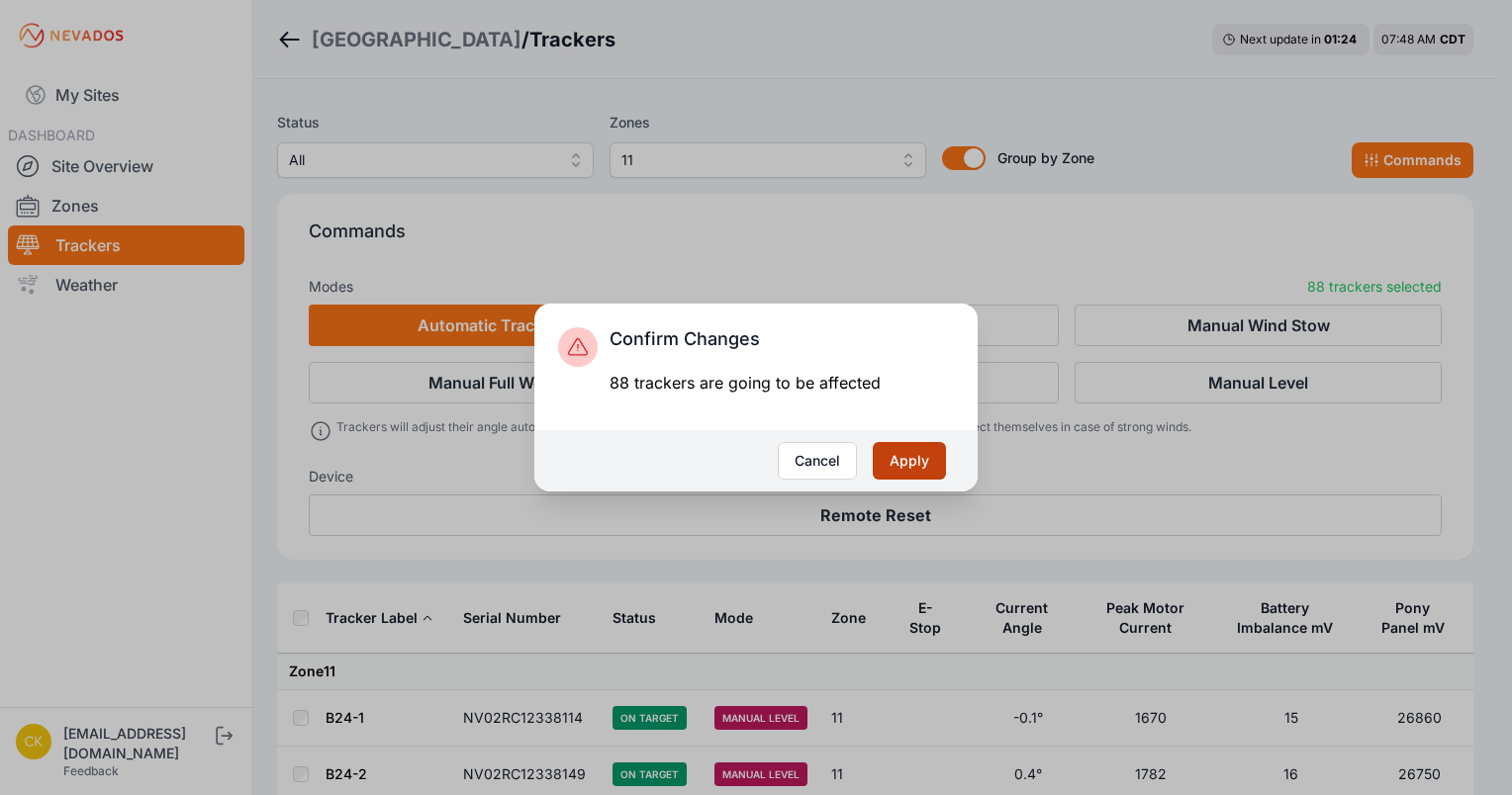
click at [913, 450] on button "Apply" at bounding box center [909, 461] width 73 height 38
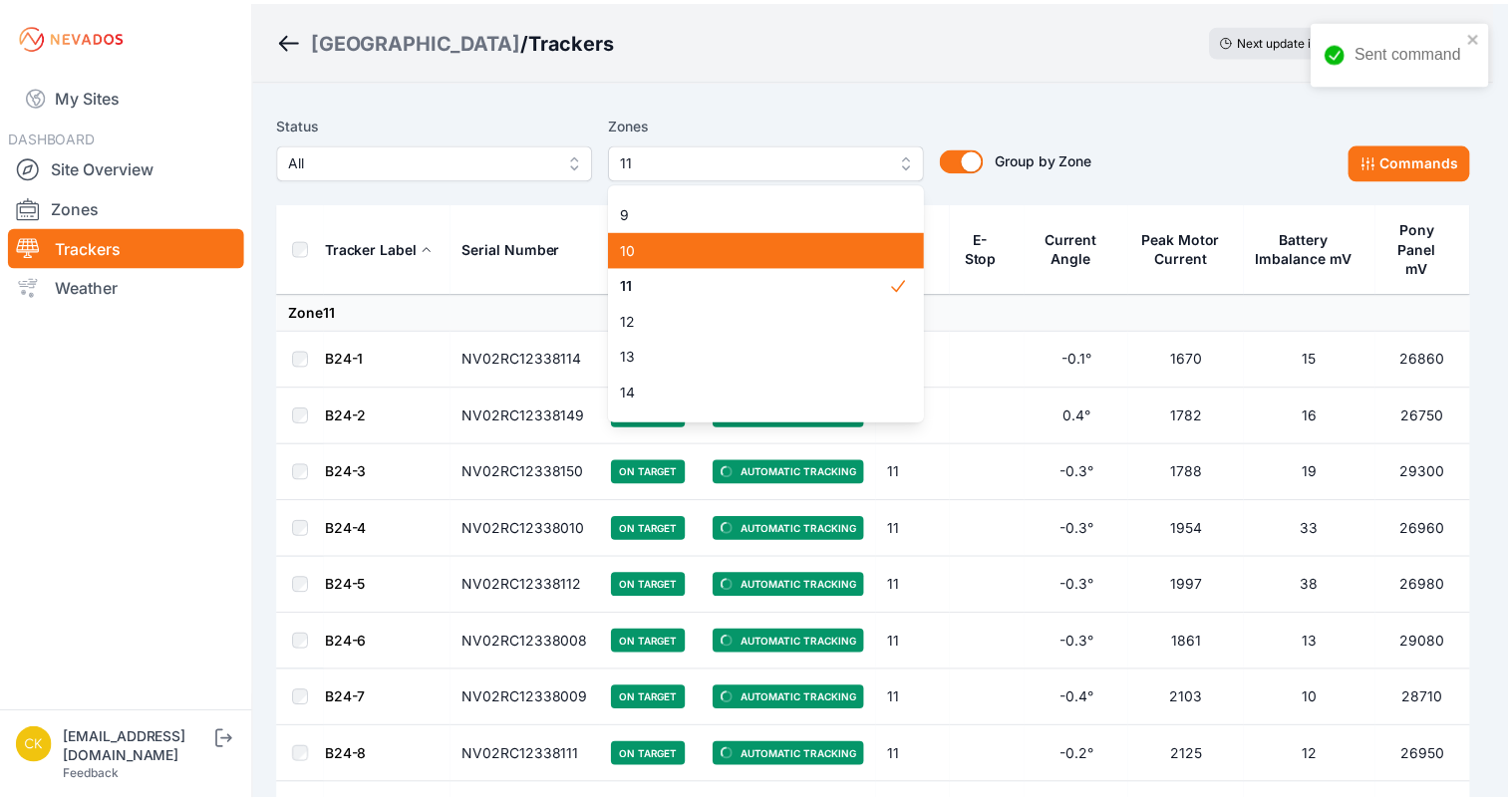
scroll to position [286, 0]
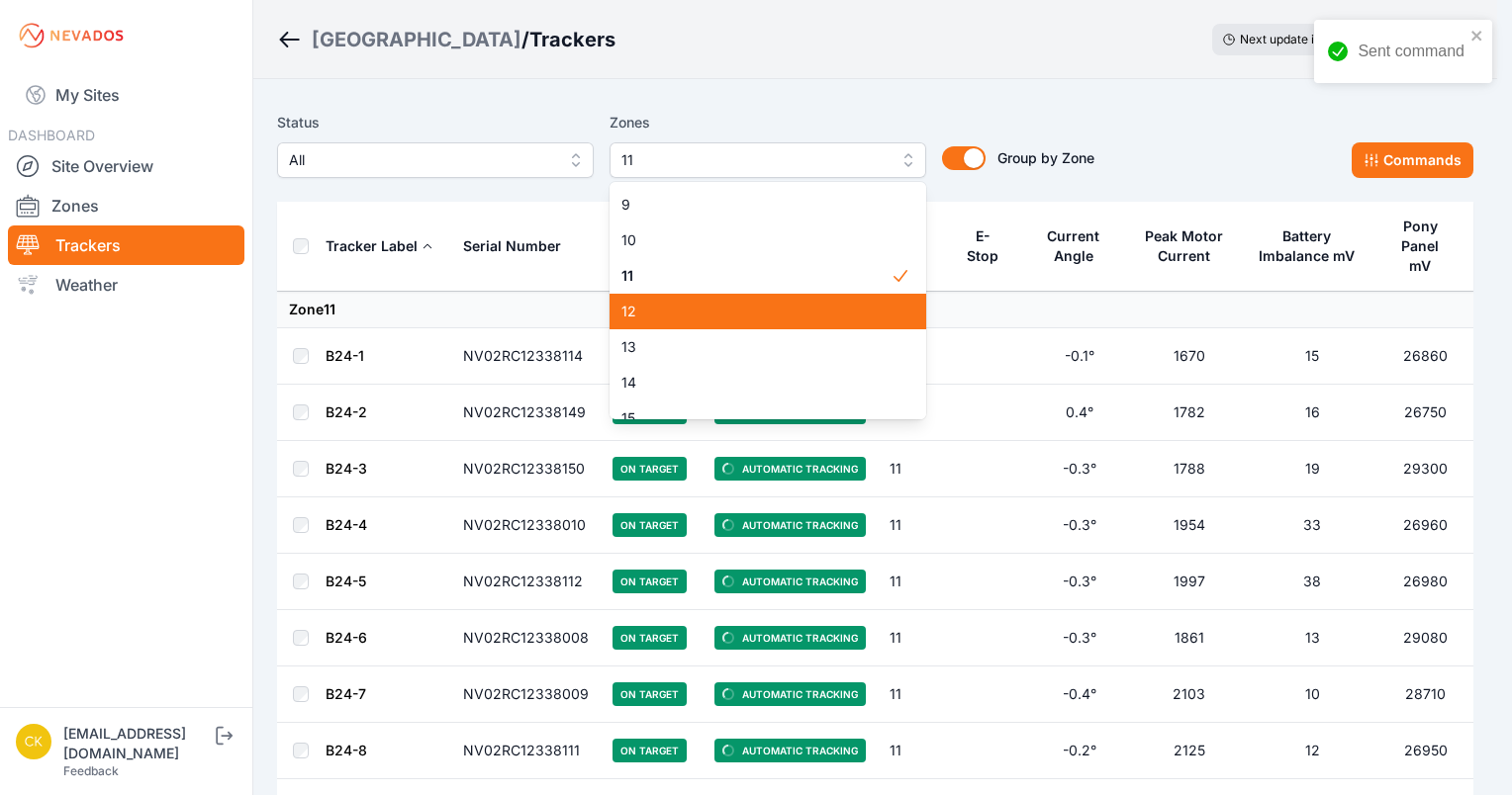
click at [812, 320] on span "12" at bounding box center [756, 312] width 269 height 20
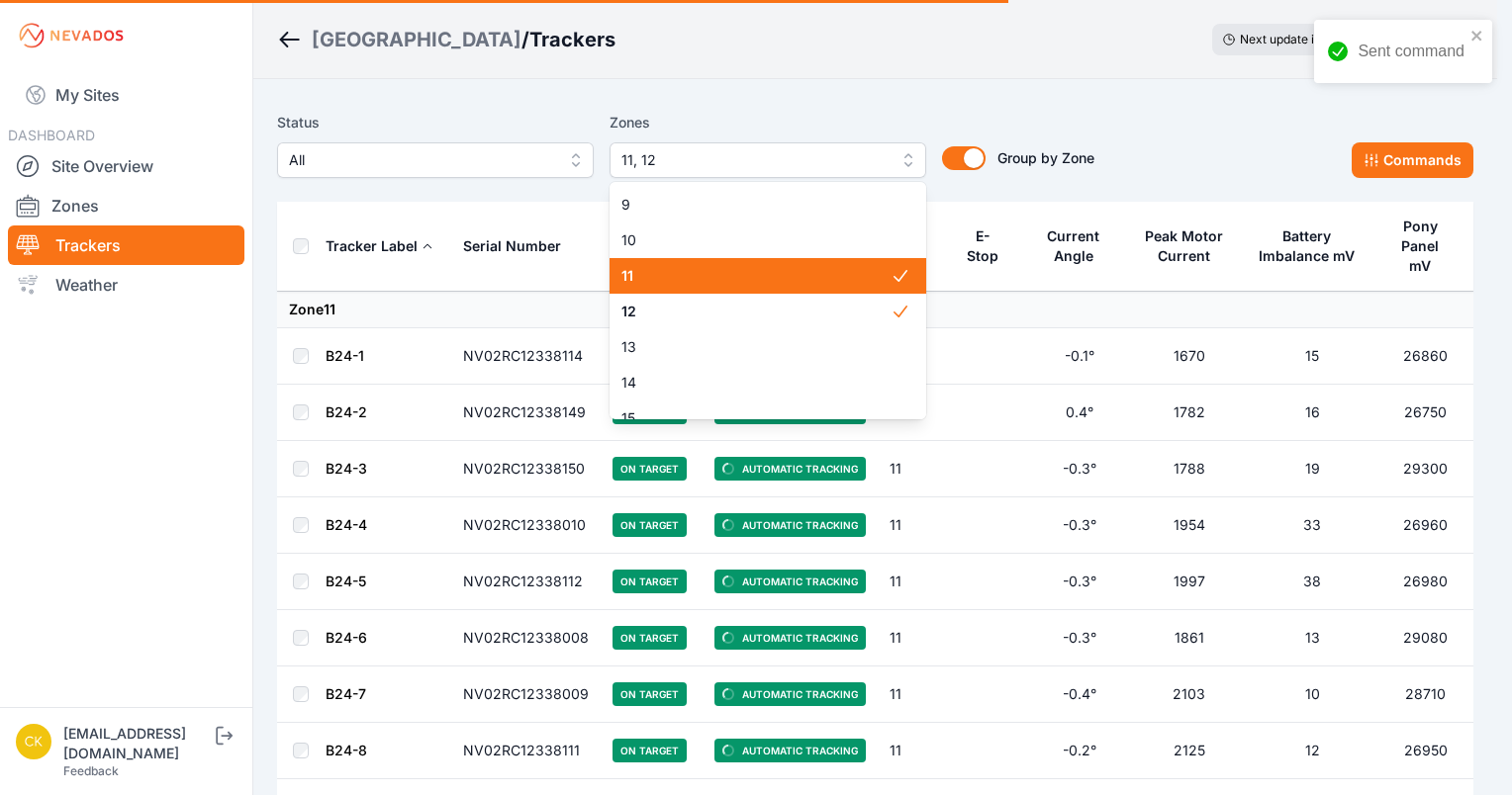
click at [817, 281] on span "11" at bounding box center [756, 276] width 269 height 20
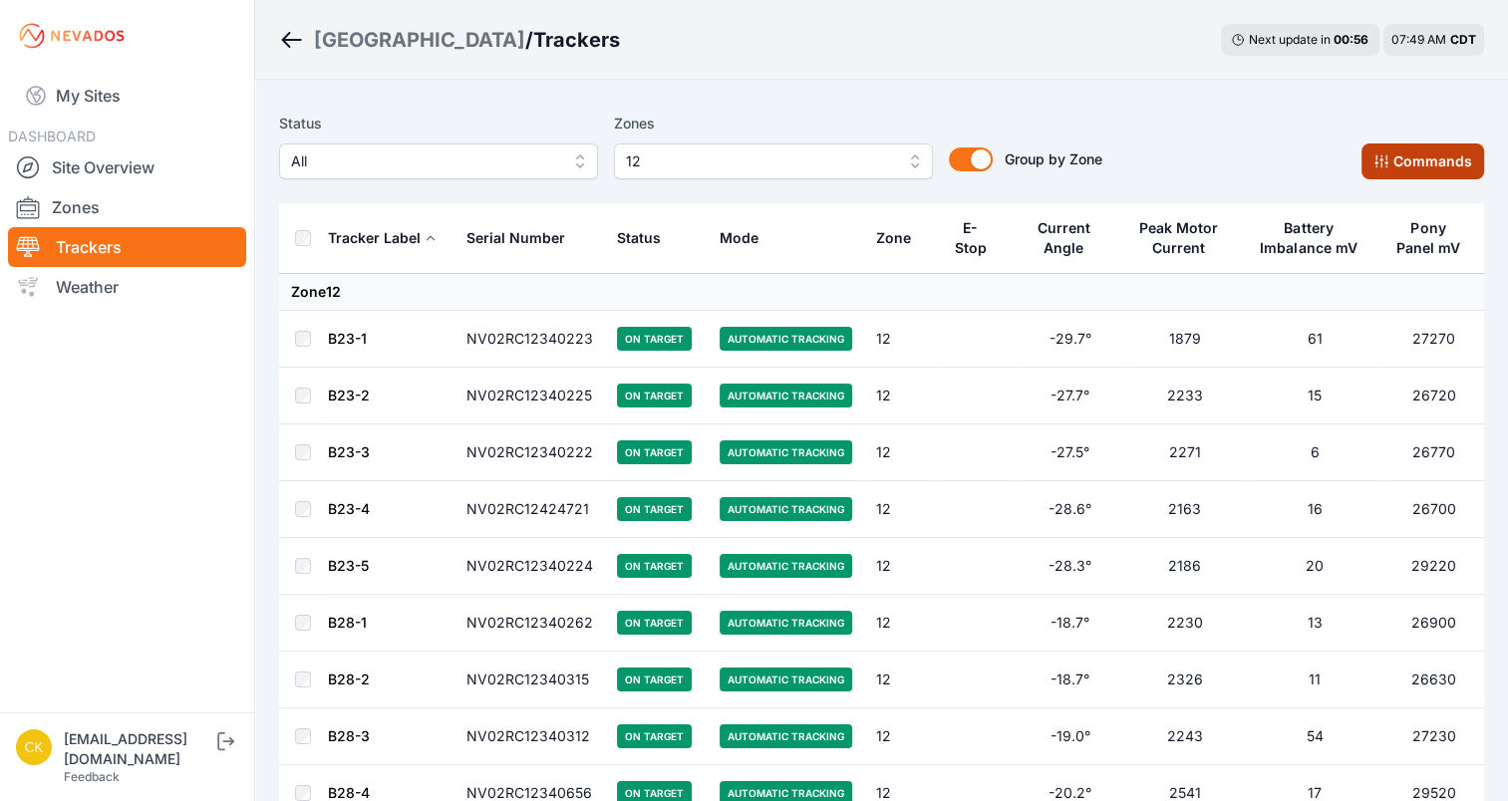
click at [1378, 150] on button "Commands" at bounding box center [1422, 162] width 123 height 36
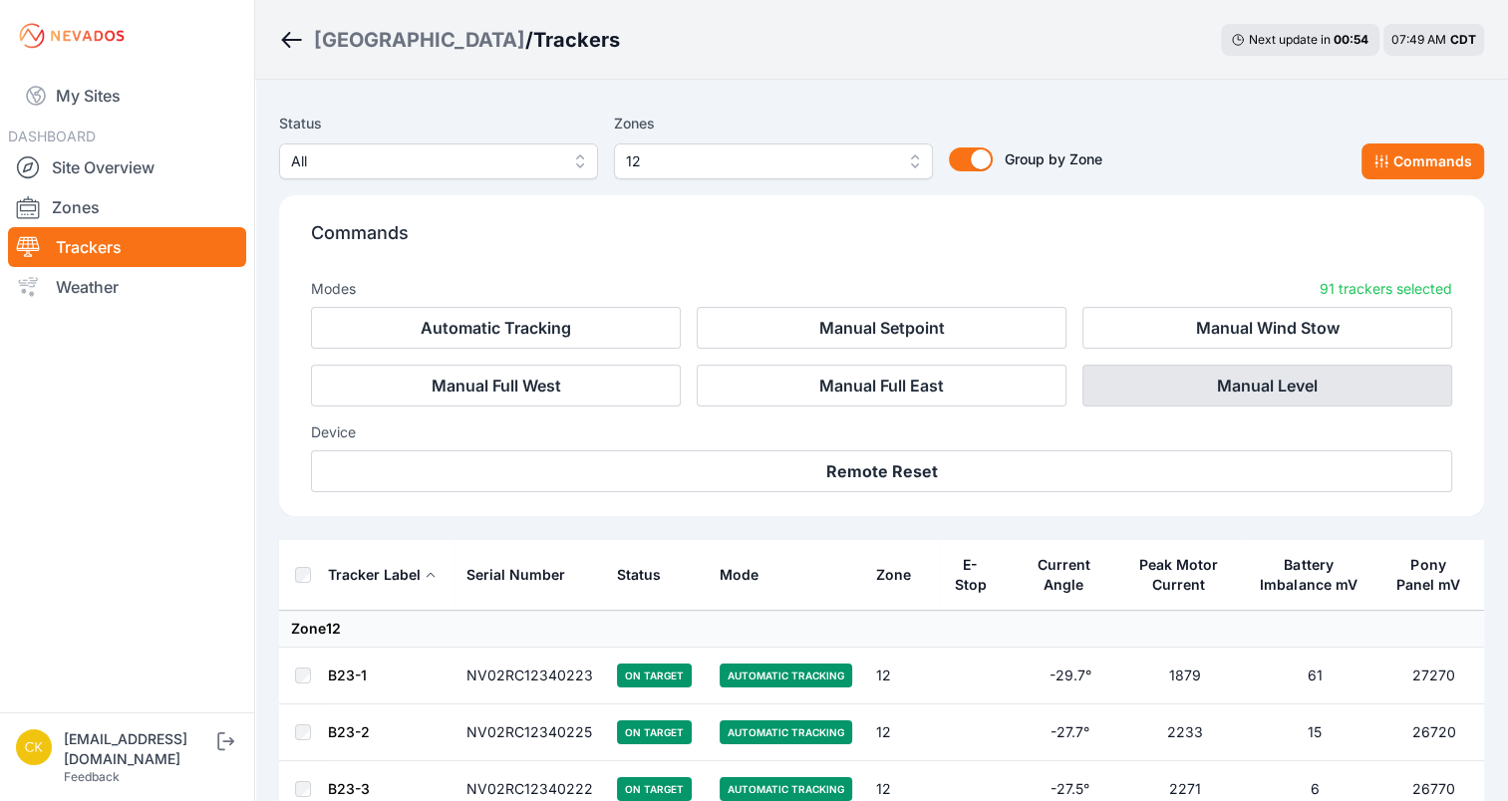
click at [1162, 377] on button "Manual Level" at bounding box center [1267, 386] width 370 height 42
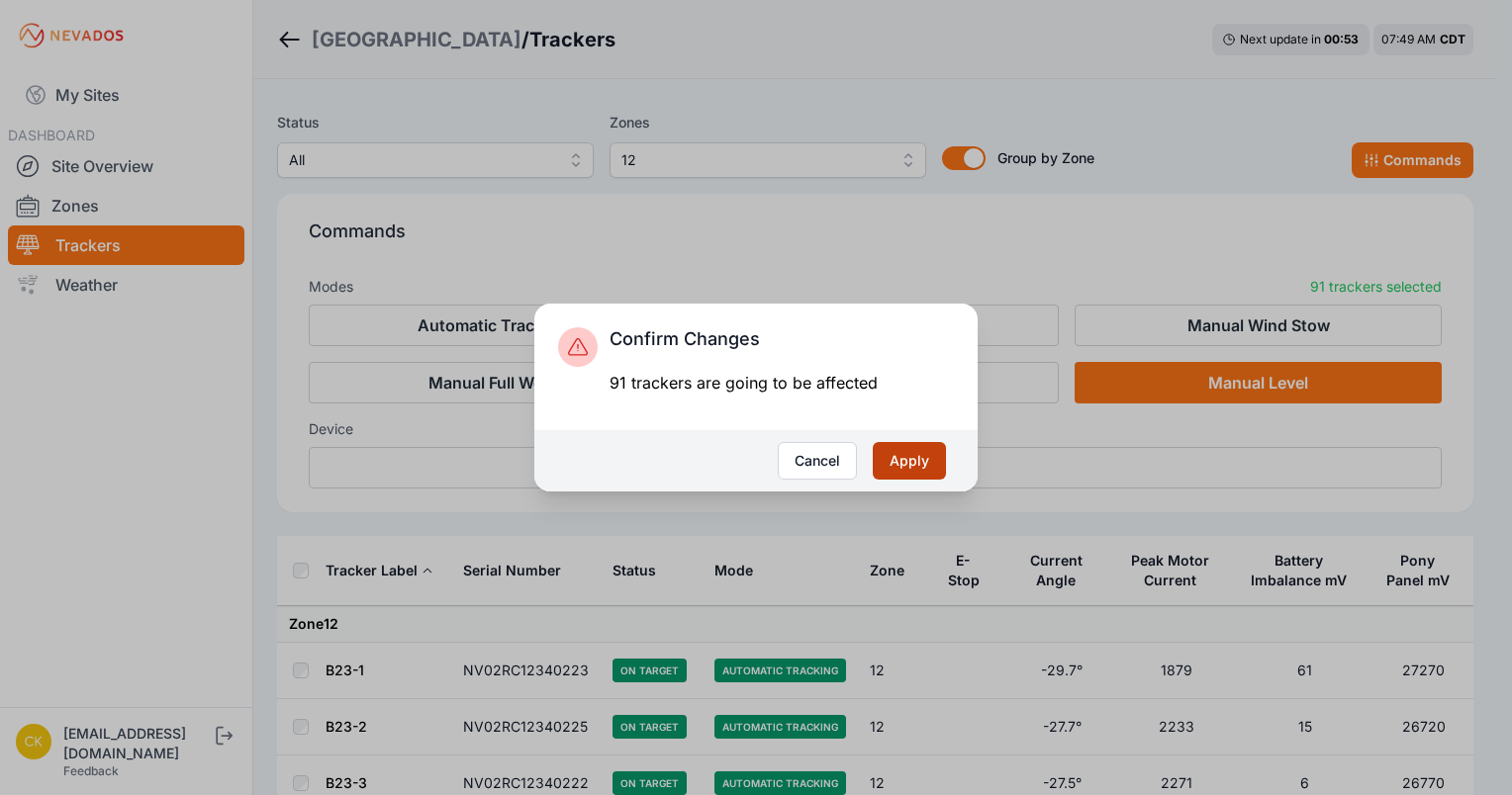
click at [917, 465] on button "Apply" at bounding box center [909, 461] width 73 height 38
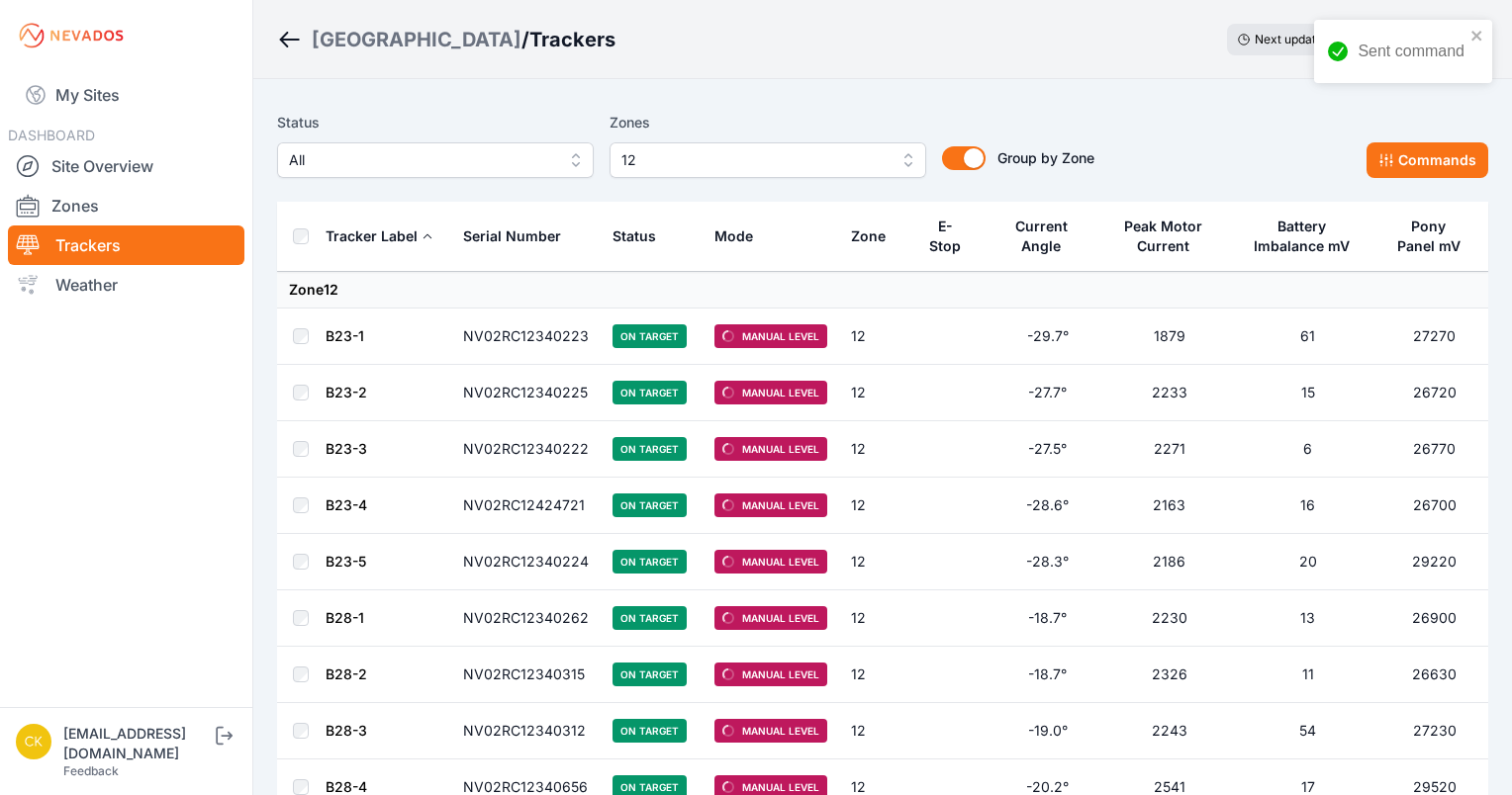
click at [811, 169] on span "12" at bounding box center [754, 160] width 265 height 24
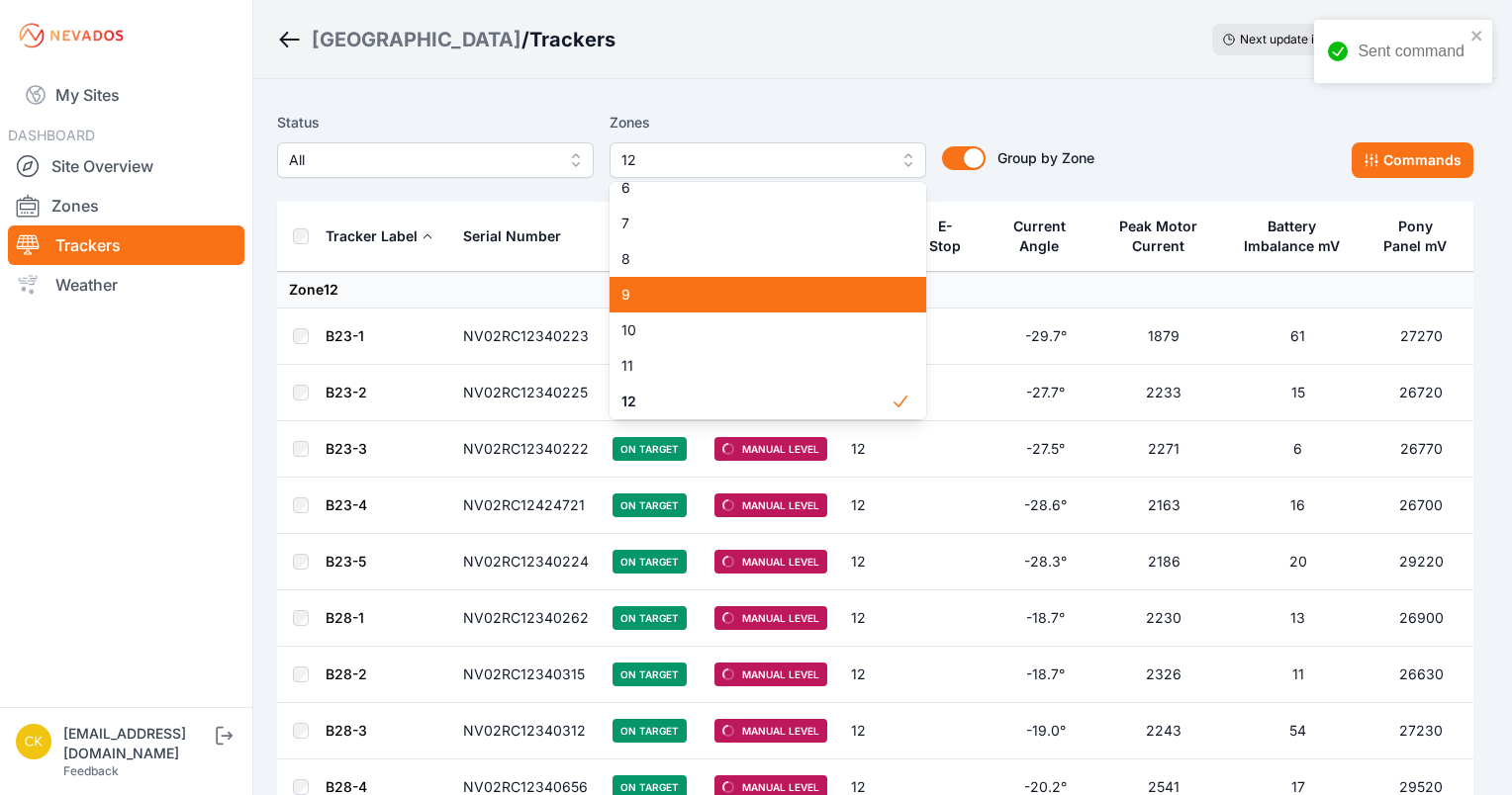
scroll to position [305, 0]
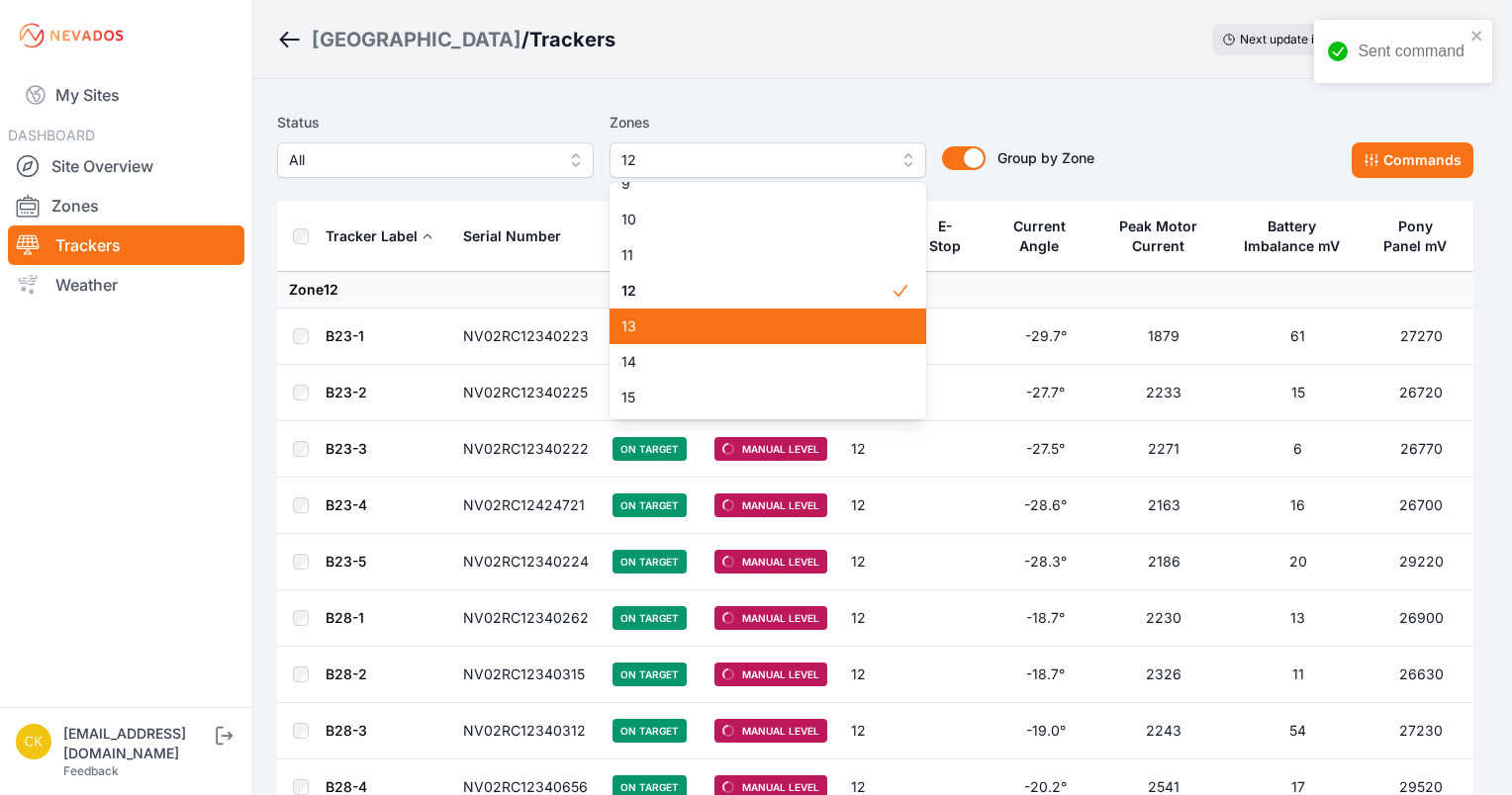
click at [735, 323] on span "13" at bounding box center [756, 327] width 269 height 20
click at [733, 297] on span "12" at bounding box center [756, 291] width 269 height 20
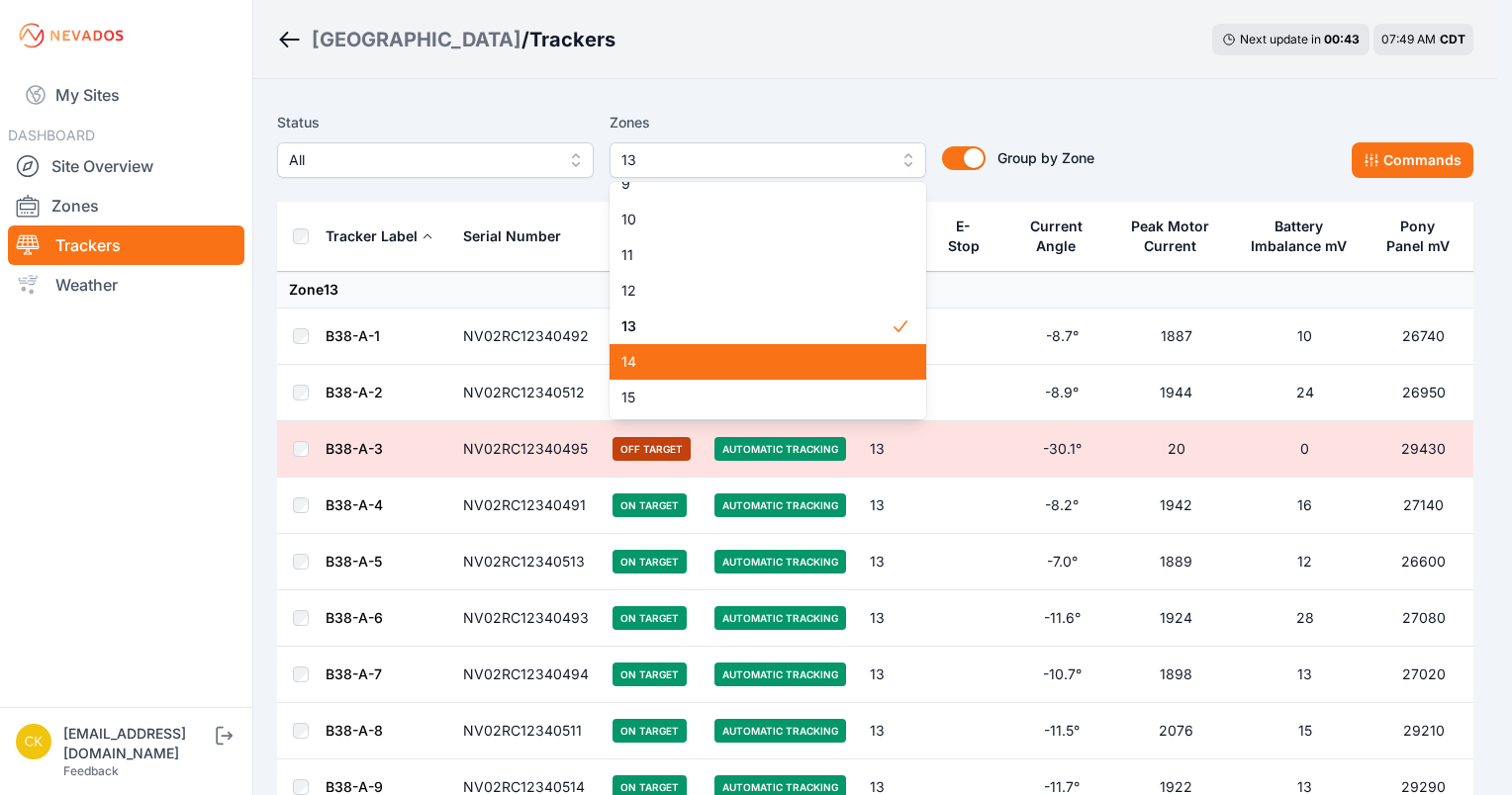
click at [701, 350] on div "14" at bounding box center [767, 362] width 317 height 36
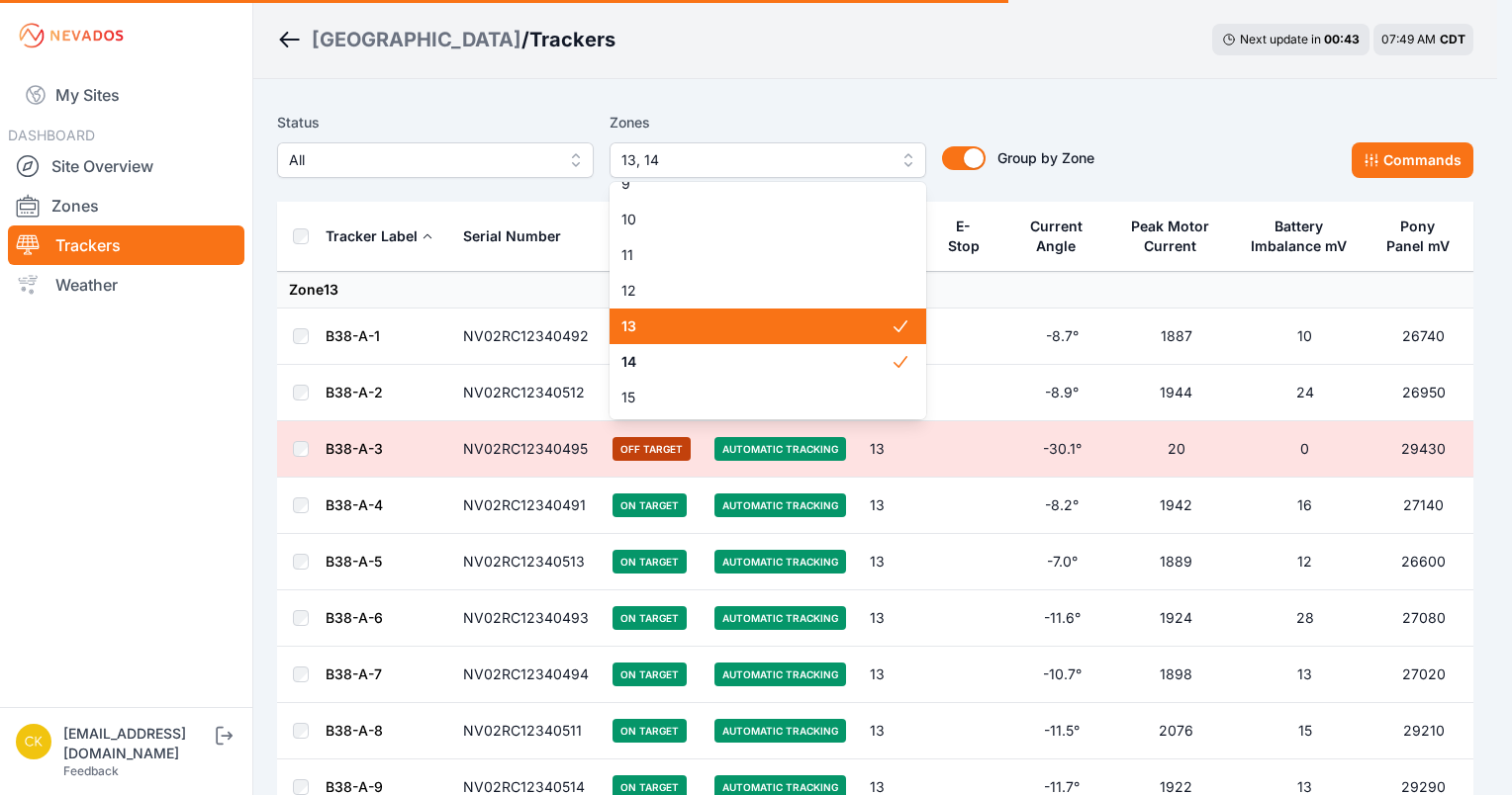
click at [704, 336] on div "13" at bounding box center [767, 327] width 317 height 36
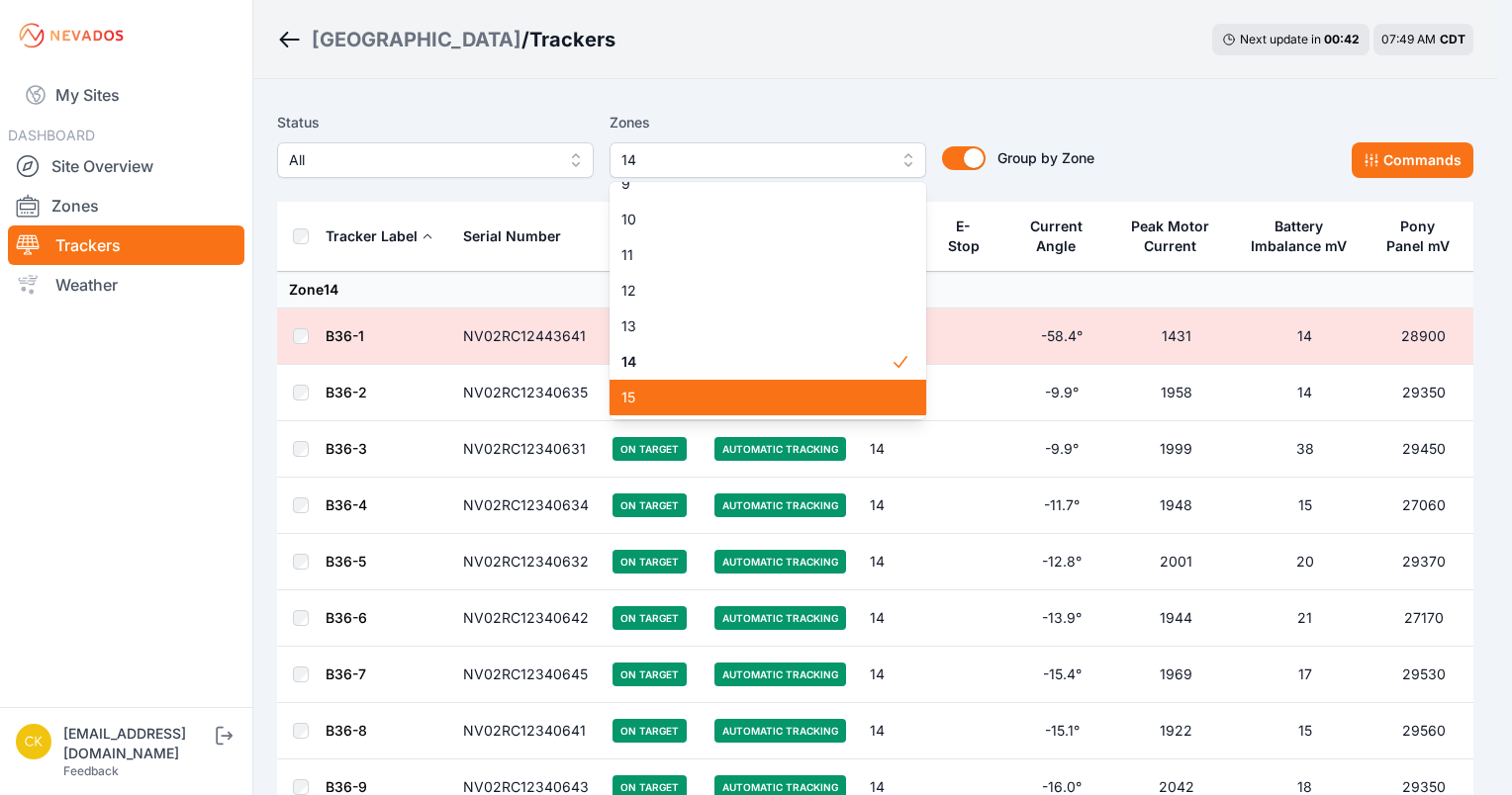
click at [673, 400] on span "15" at bounding box center [756, 398] width 269 height 20
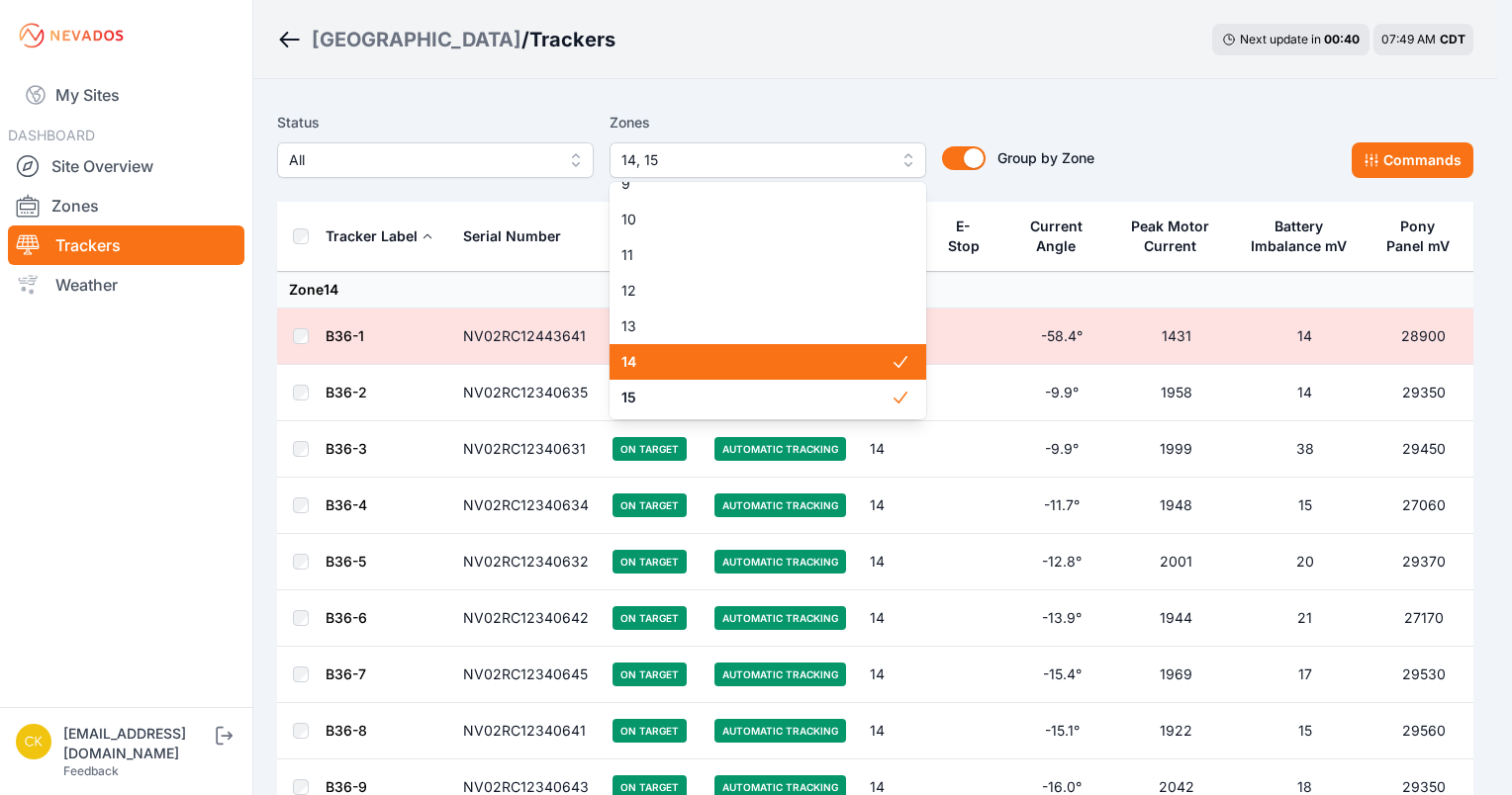
click at [701, 362] on span "14" at bounding box center [756, 362] width 269 height 20
